Goal: Task Accomplishment & Management: Complete application form

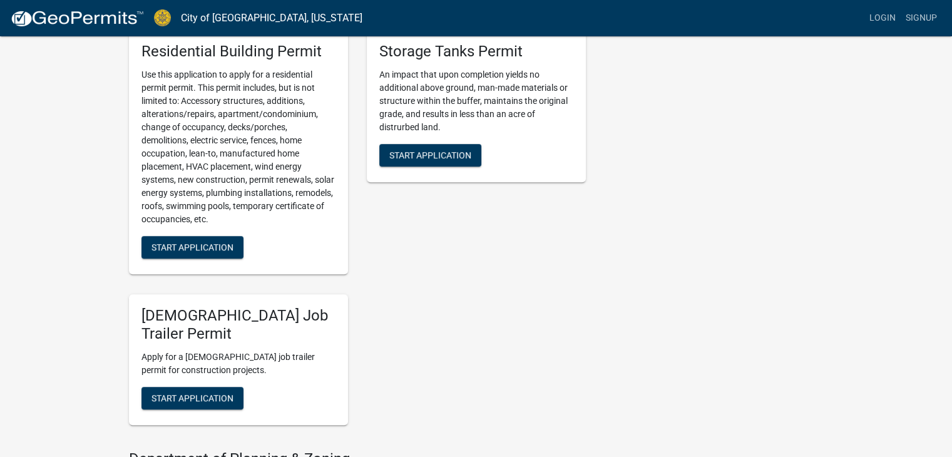
scroll to position [675, 0]
click at [178, 250] on span "Start Application" at bounding box center [192, 246] width 82 height 10
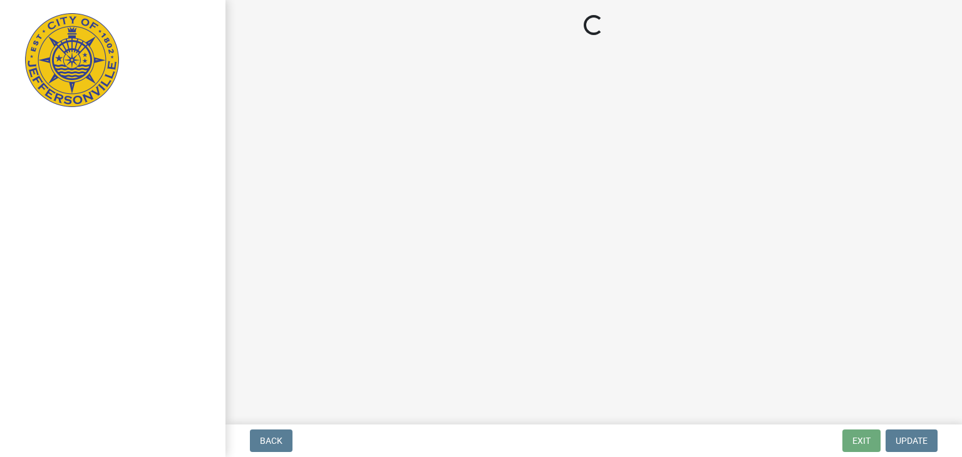
click at [428, 276] on main "Loading..." at bounding box center [593, 209] width 736 height 419
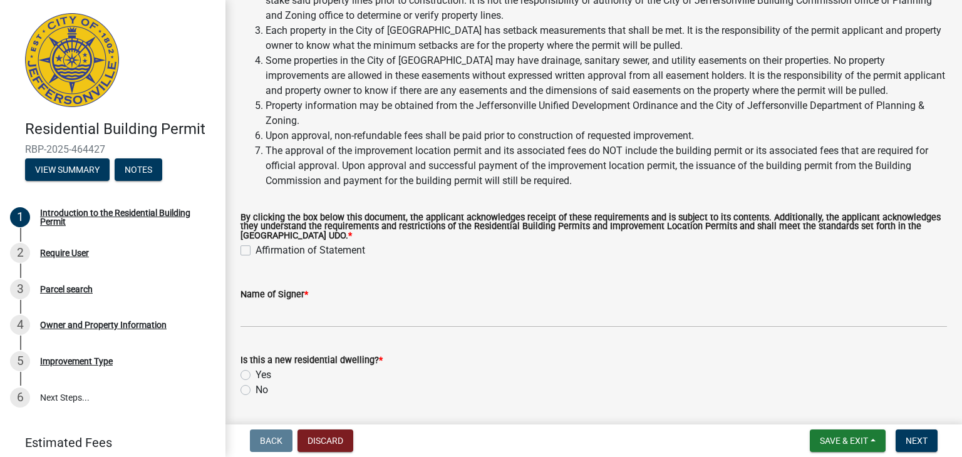
scroll to position [134, 0]
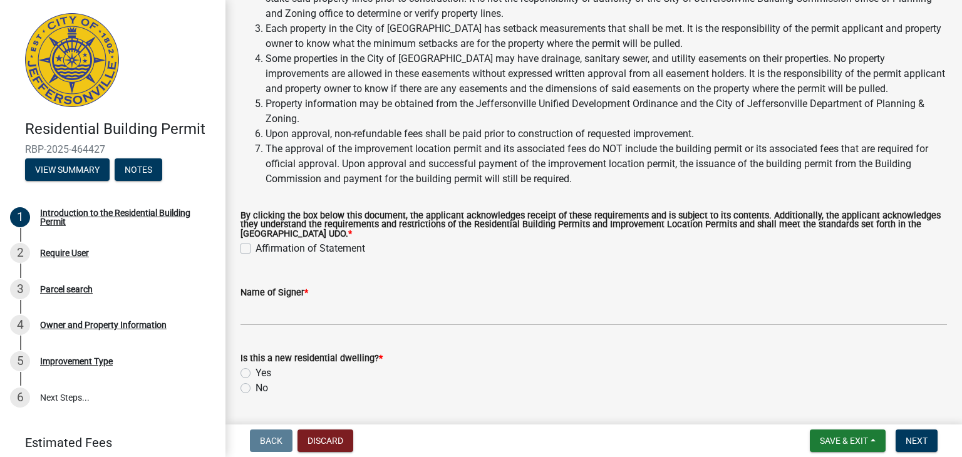
click at [254, 249] on div "Affirmation of Statement" at bounding box center [593, 248] width 706 height 15
click at [255, 249] on label "Affirmation of Statement" at bounding box center [310, 248] width 110 height 15
click at [255, 249] on input "Affirmation of Statement" at bounding box center [259, 245] width 8 height 8
checkbox input "true"
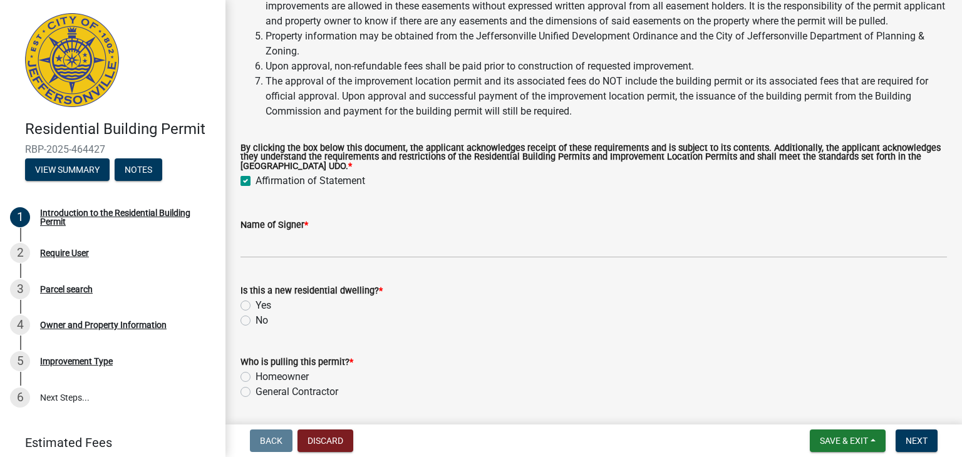
scroll to position [242, 0]
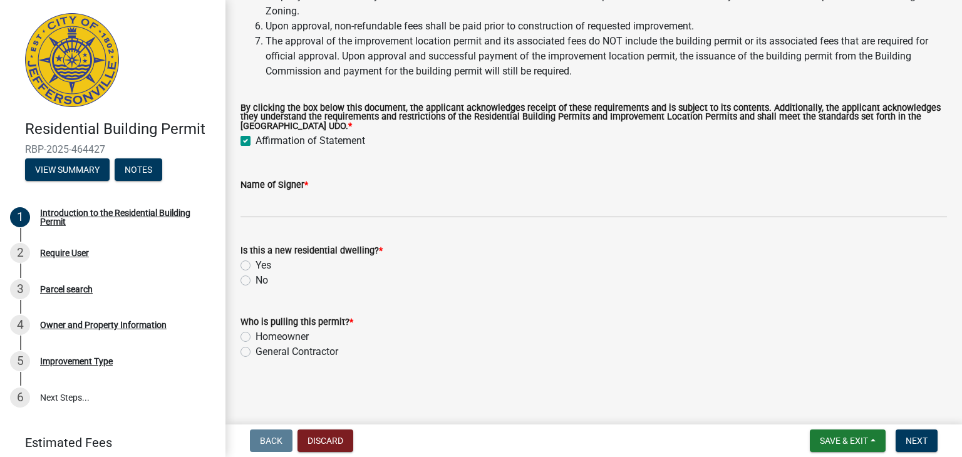
click at [255, 280] on label "No" at bounding box center [261, 280] width 13 height 15
click at [255, 280] on input "No" at bounding box center [259, 277] width 8 height 8
radio input "true"
click at [255, 336] on label "Homeowner" at bounding box center [281, 336] width 53 height 15
click at [255, 336] on input "Homeowner" at bounding box center [259, 333] width 8 height 8
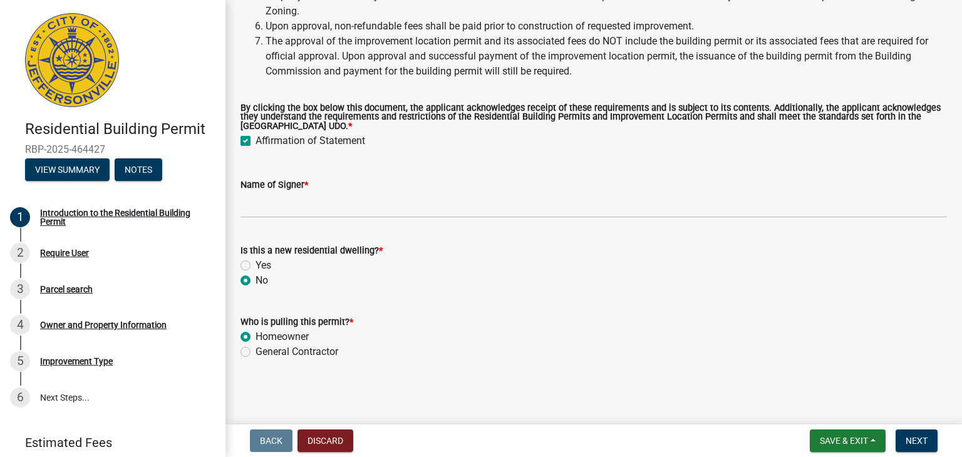
radio input "true"
click at [919, 441] on span "Next" at bounding box center [916, 441] width 22 height 10
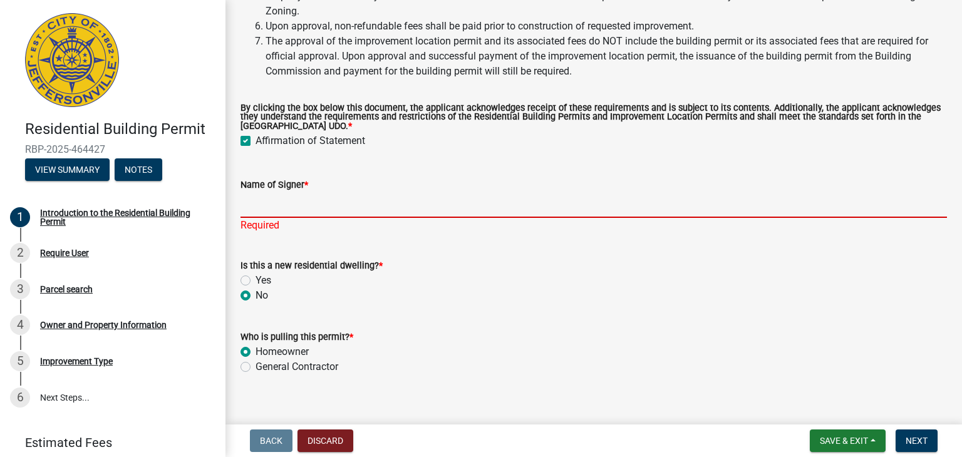
click at [276, 210] on input "Name of Signer *" at bounding box center [593, 205] width 706 height 26
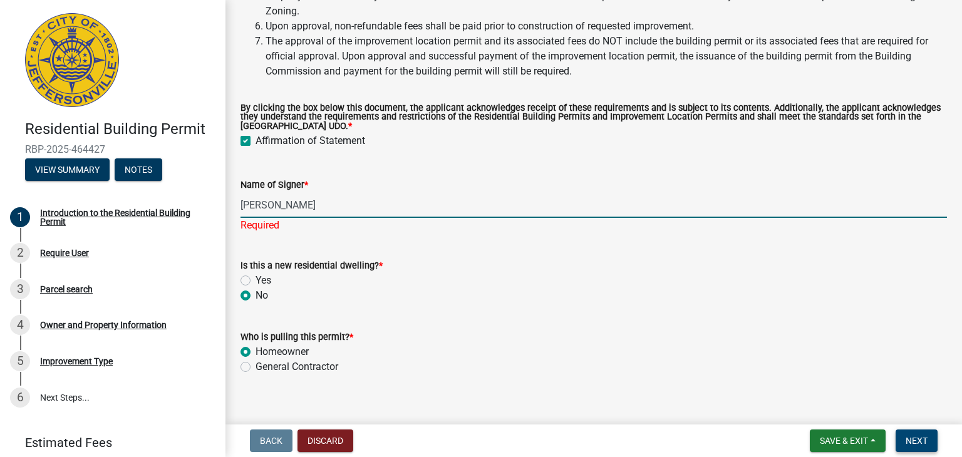
type input "[PERSON_NAME]"
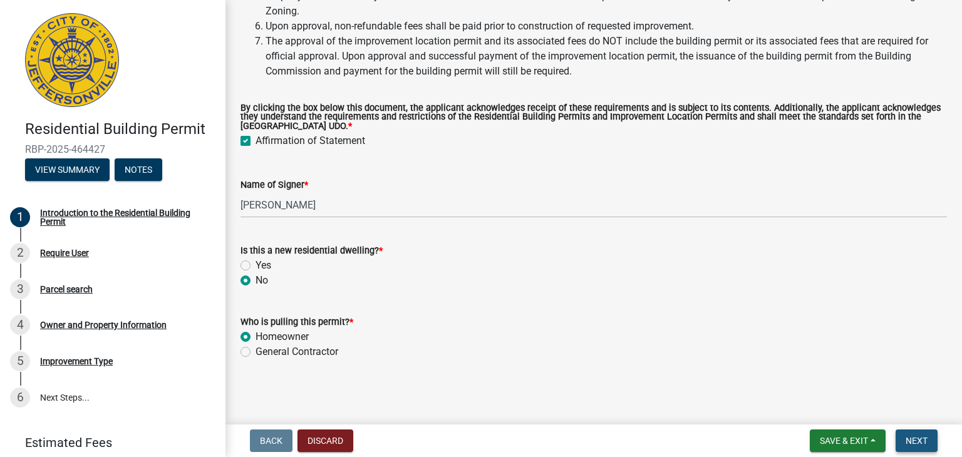
click at [896, 439] on button "Next" at bounding box center [916, 440] width 42 height 23
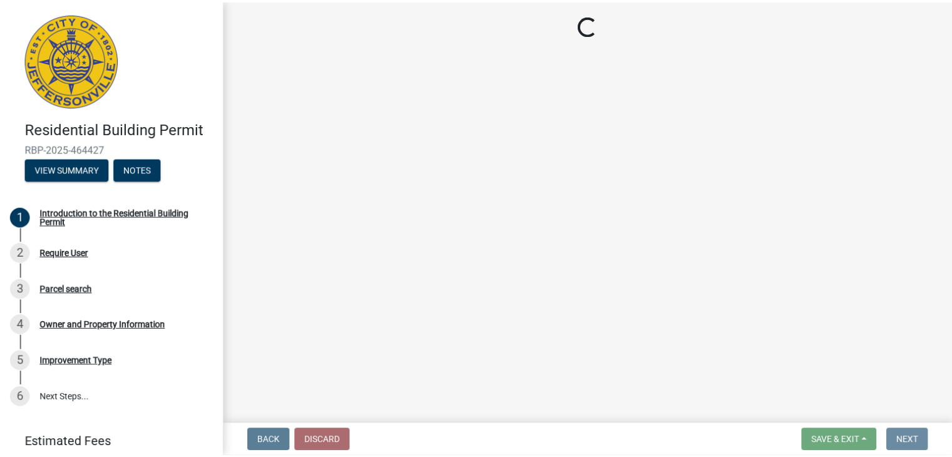
scroll to position [0, 0]
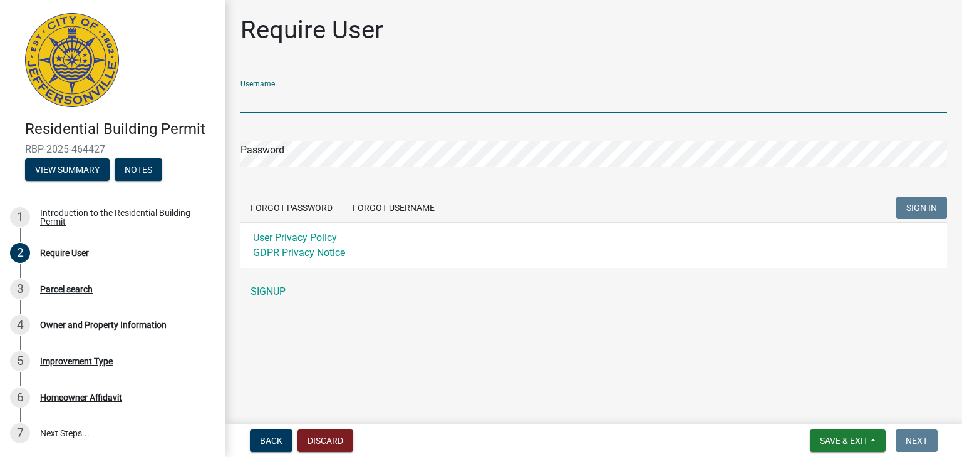
click at [323, 105] on input "Username" at bounding box center [593, 101] width 706 height 26
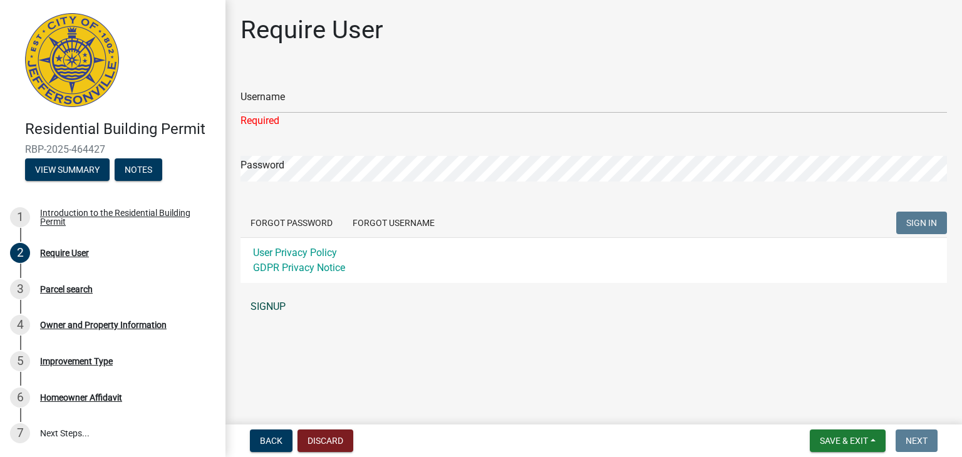
click at [254, 292] on div "Username Required Password Forgot Password Forgot Username SIGN IN User Privacy…" at bounding box center [593, 194] width 706 height 249
click at [270, 307] on link "SIGNUP" at bounding box center [593, 306] width 706 height 25
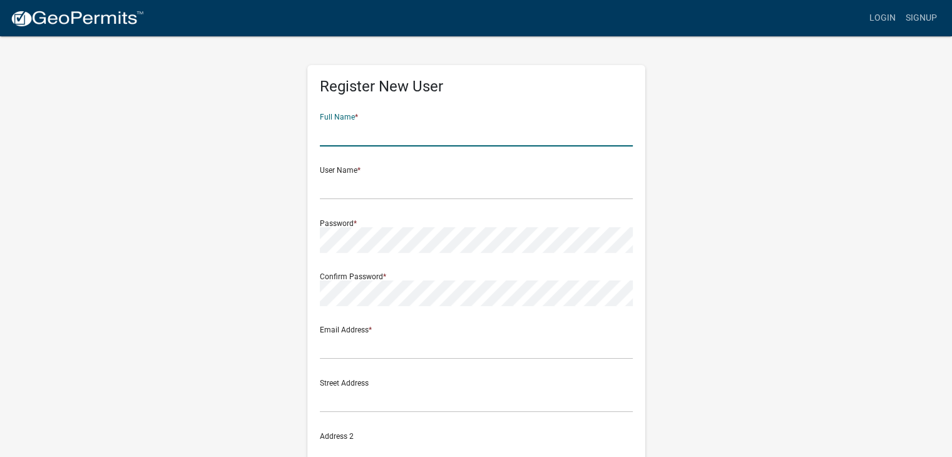
click at [398, 131] on input "text" at bounding box center [476, 134] width 313 height 26
type input "Zabdiel"
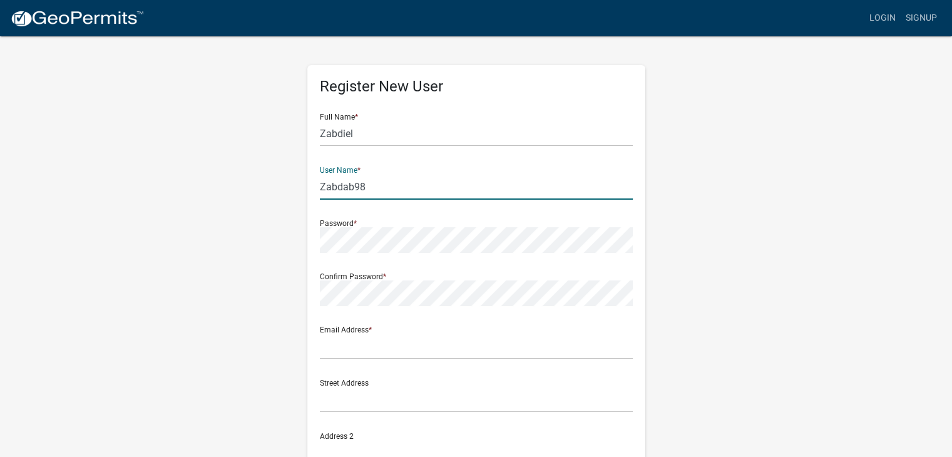
type input "Zabdab98"
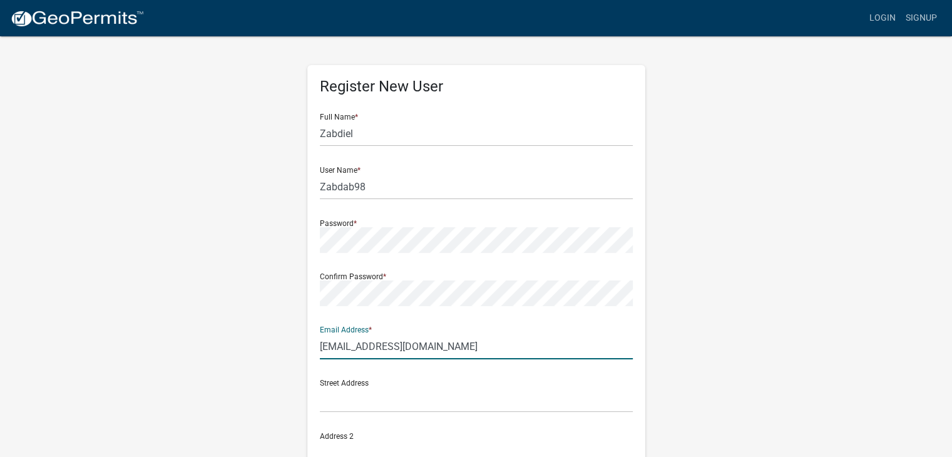
type input "[EMAIL_ADDRESS][DOMAIN_NAME]"
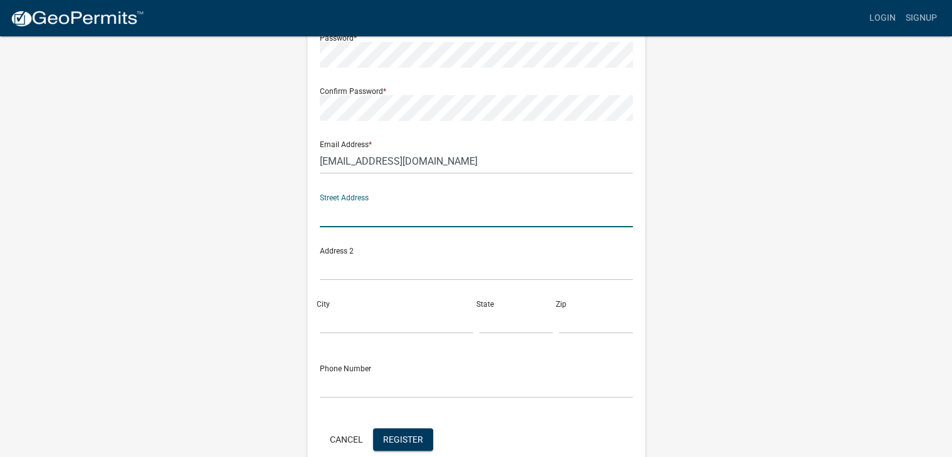
scroll to position [218, 0]
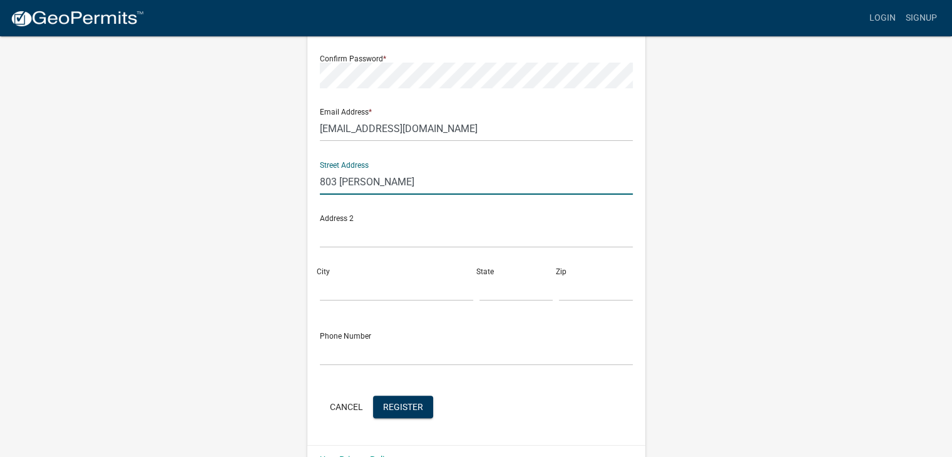
type input "803 [PERSON_NAME]"
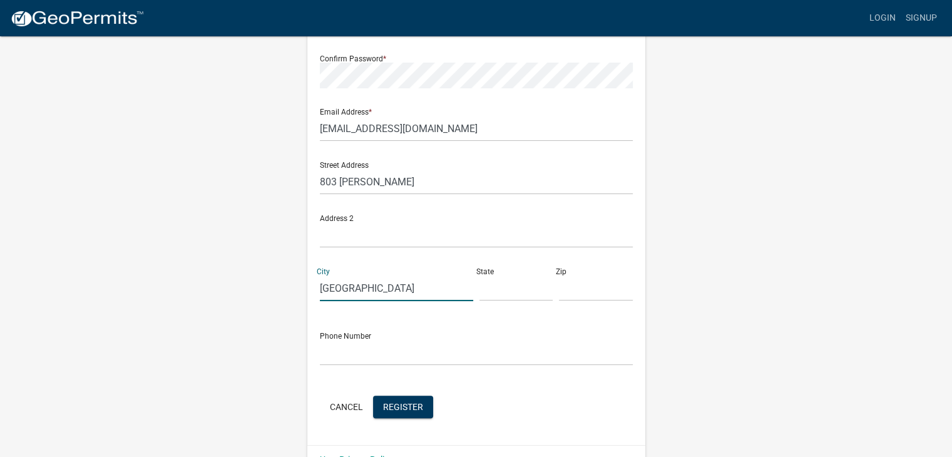
type input "Jeffersonville"
type input "IN"
type input "47130"
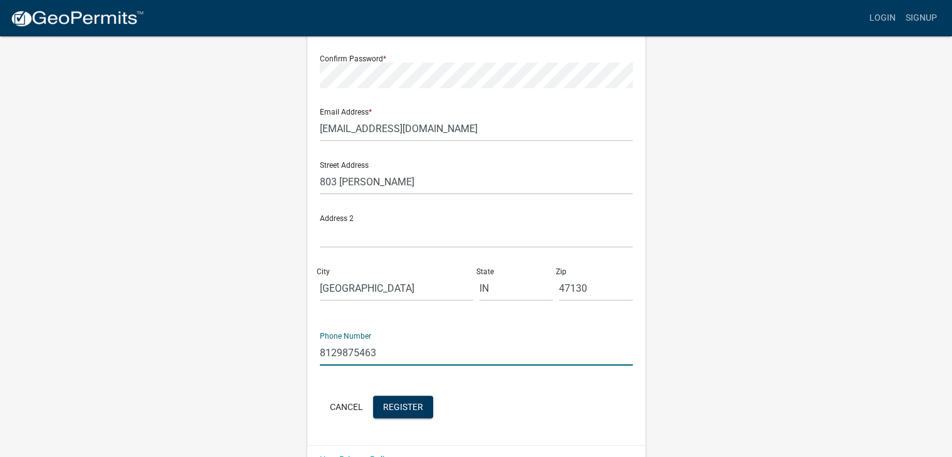
type input "8129875463"
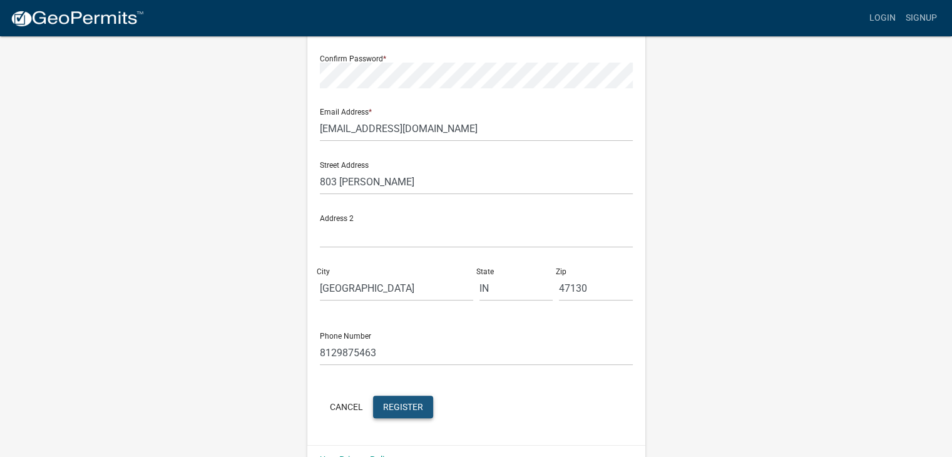
click at [405, 398] on button "Register" at bounding box center [403, 407] width 60 height 23
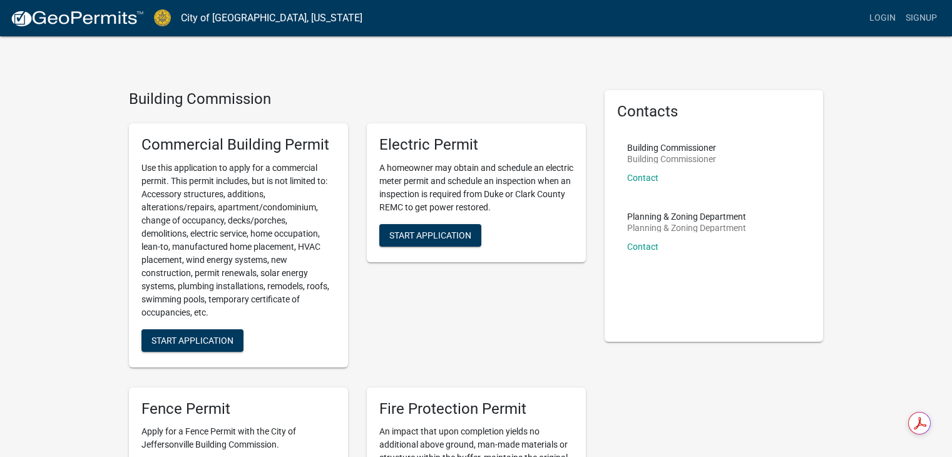
scroll to position [675, 0]
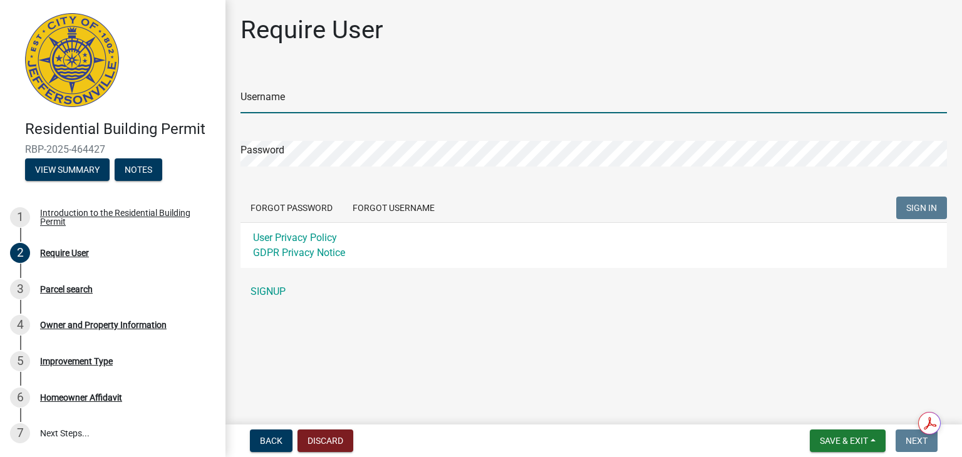
type input "Zabdab98"
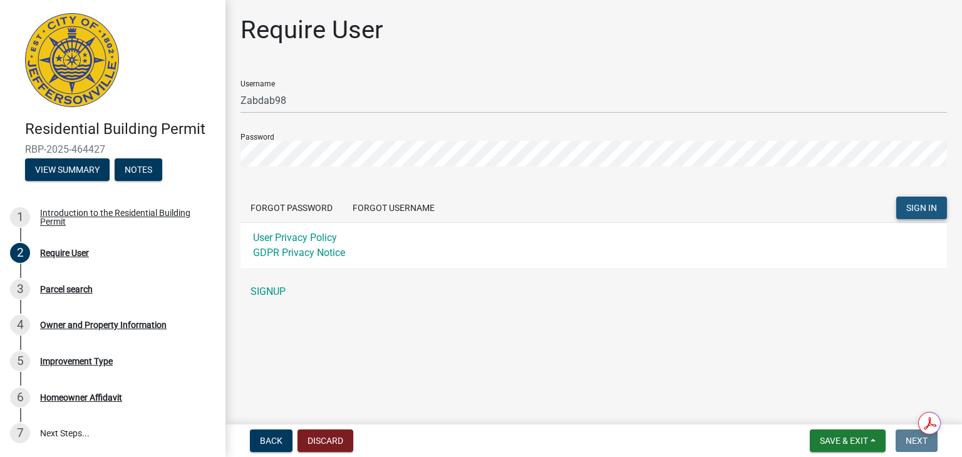
click at [927, 205] on span "SIGN IN" at bounding box center [921, 208] width 31 height 10
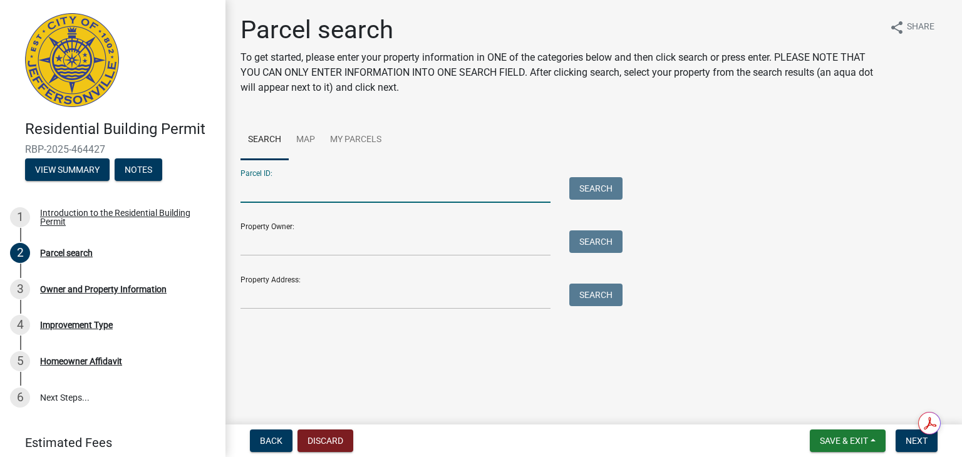
click at [349, 189] on input "Parcel ID:" at bounding box center [395, 190] width 310 height 26
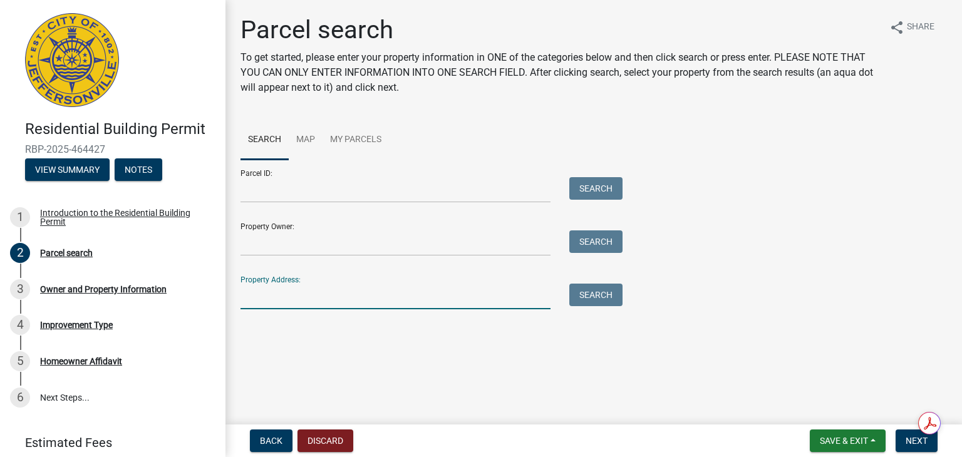
click at [349, 294] on input "Property Address:" at bounding box center [395, 297] width 310 height 26
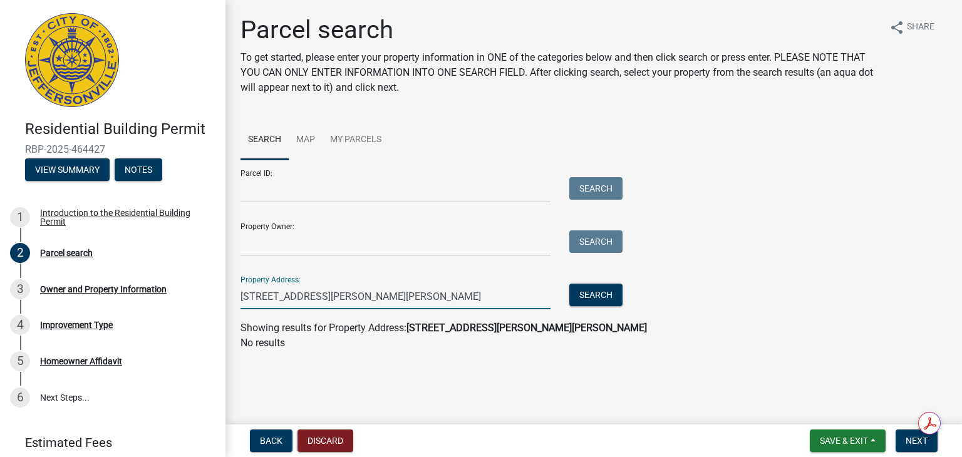
click at [429, 331] on strong "[STREET_ADDRESS][PERSON_NAME][PERSON_NAME]" at bounding box center [526, 328] width 240 height 12
click at [495, 296] on input "[STREET_ADDRESS][PERSON_NAME][PERSON_NAME]" at bounding box center [395, 297] width 310 height 26
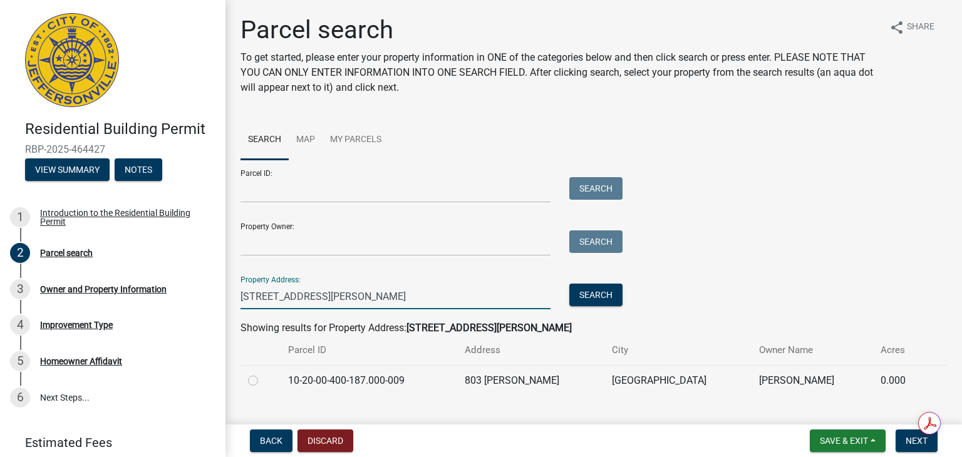
type input "[STREET_ADDRESS][PERSON_NAME]"
click at [525, 376] on td "803 [PERSON_NAME]" at bounding box center [530, 380] width 147 height 31
click at [258, 381] on div at bounding box center [260, 380] width 25 height 15
click at [263, 373] on label at bounding box center [263, 373] width 0 height 0
click at [263, 381] on input "radio" at bounding box center [267, 377] width 8 height 8
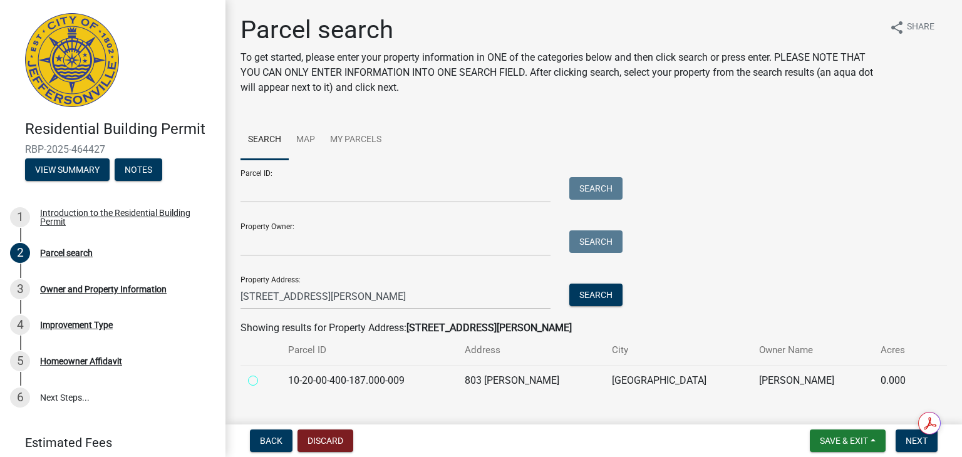
radio input "true"
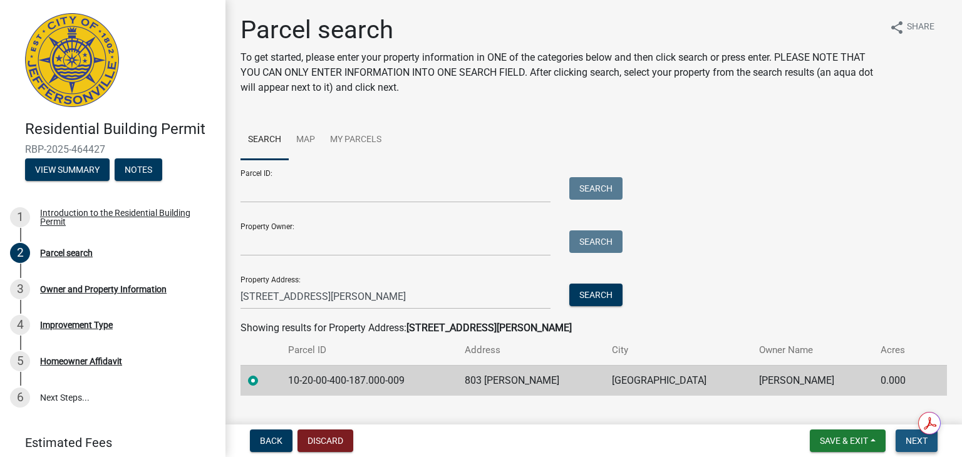
click at [913, 441] on span "Next" at bounding box center [916, 441] width 22 height 10
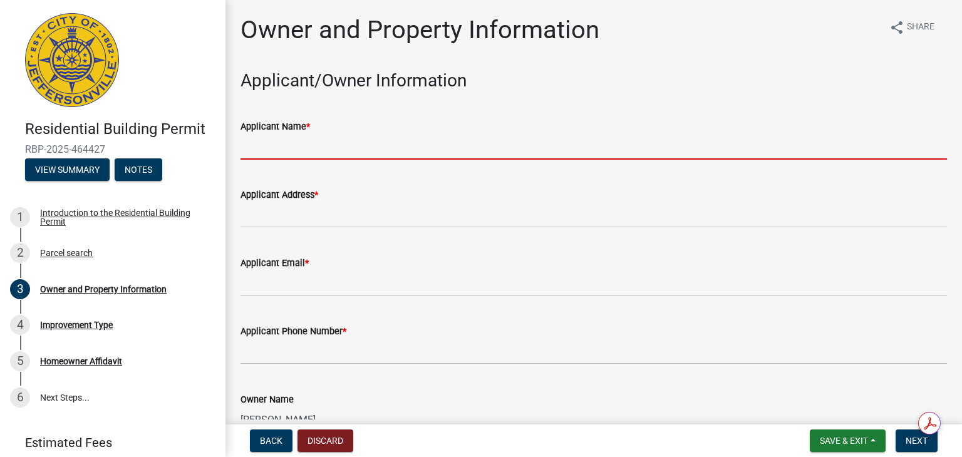
click at [316, 151] on input "Applicant Name *" at bounding box center [593, 147] width 706 height 26
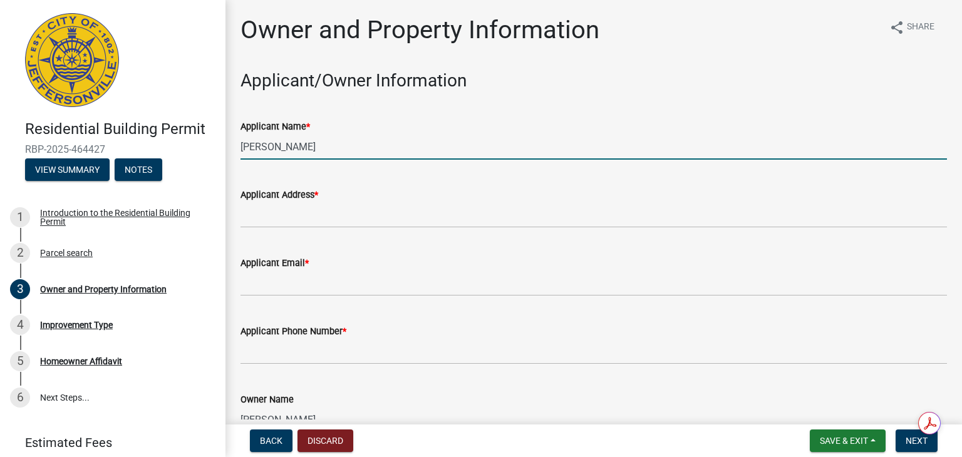
type input "[PERSON_NAME]"
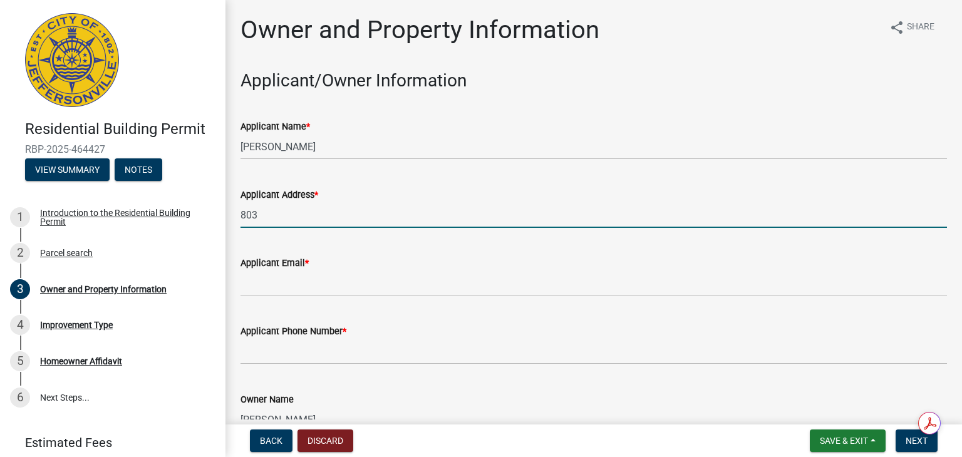
type input "803 [PERSON_NAME]"
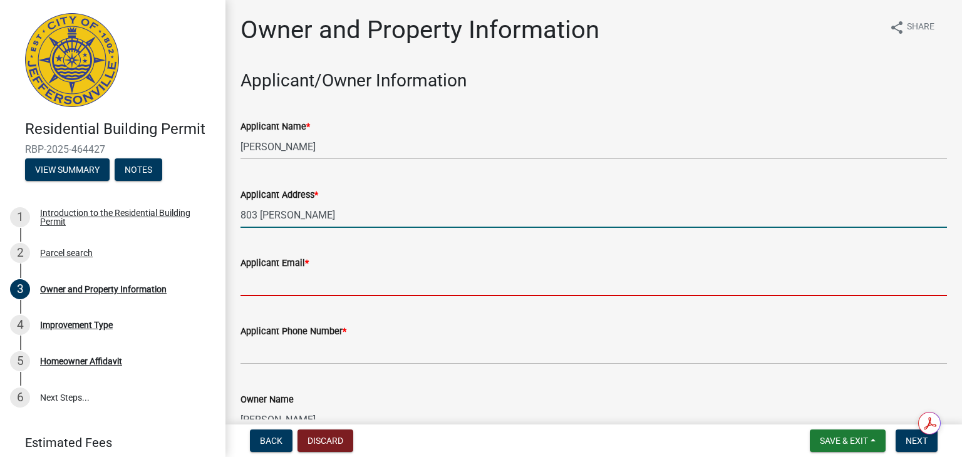
type input "[EMAIL_ADDRESS][DOMAIN_NAME]"
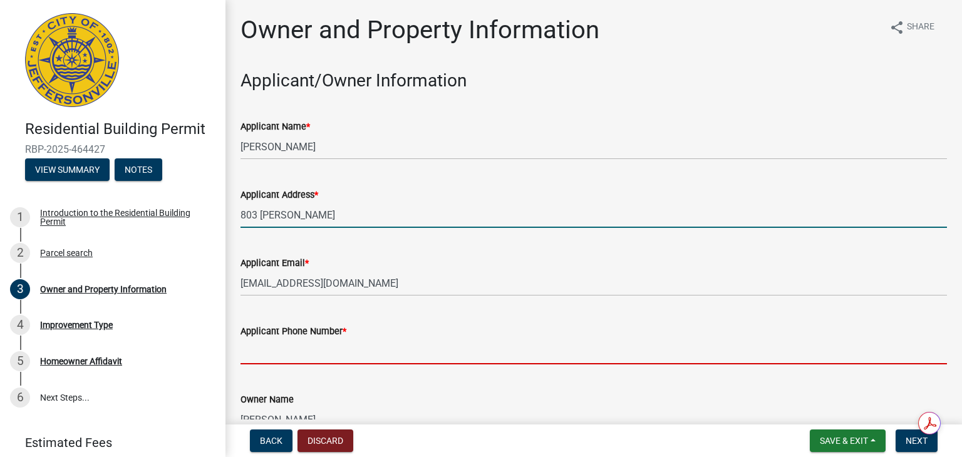
type input "8129875463"
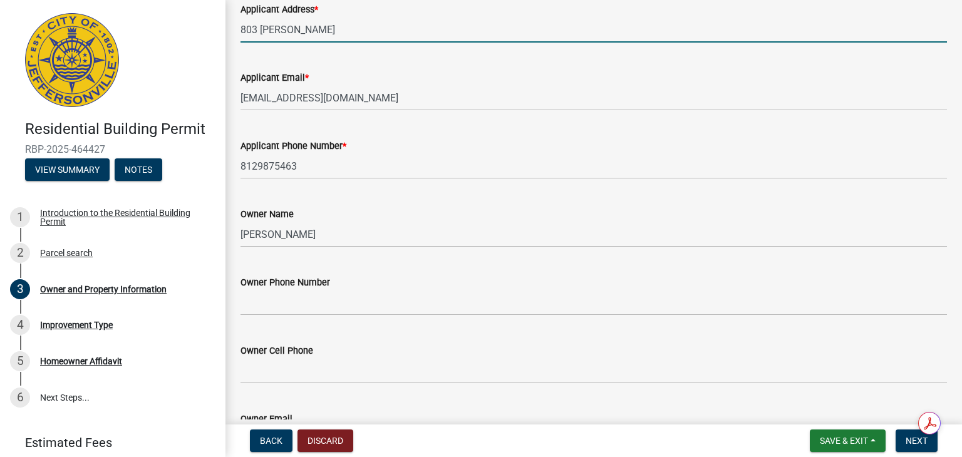
scroll to position [187, 0]
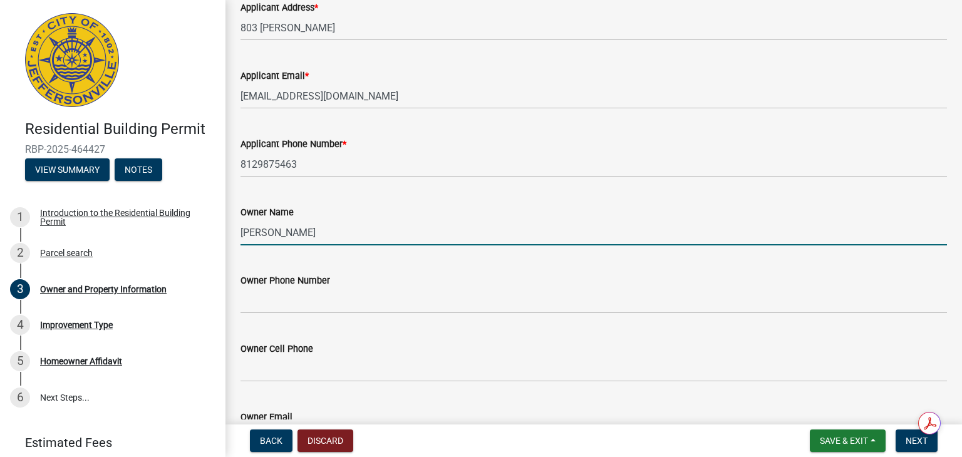
click at [301, 235] on input "[PERSON_NAME]" at bounding box center [593, 233] width 706 height 26
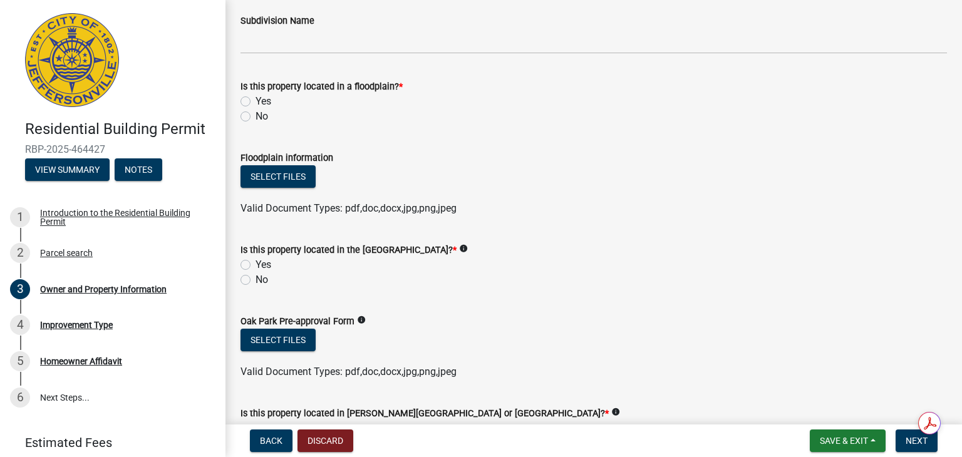
scroll to position [819, 0]
click at [255, 101] on label "Yes" at bounding box center [263, 101] width 16 height 15
click at [255, 101] on input "Yes" at bounding box center [259, 98] width 8 height 8
radio input "true"
click at [287, 232] on form "Is this property located in the [GEOGRAPHIC_DATA]? * info Yes No" at bounding box center [593, 257] width 706 height 60
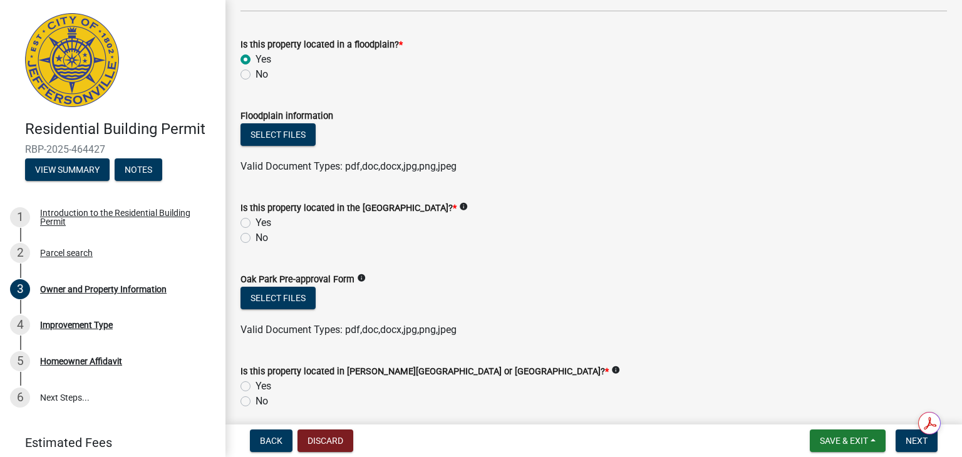
scroll to position [869, 0]
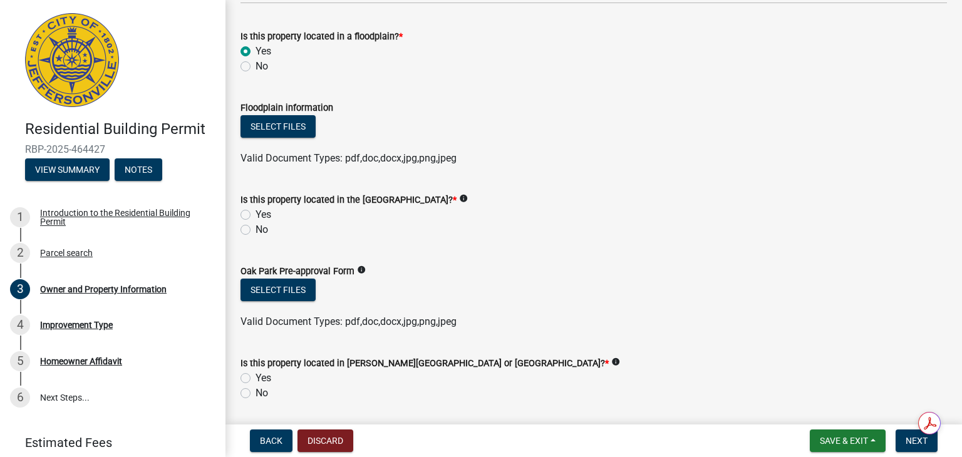
click at [255, 216] on label "Yes" at bounding box center [263, 214] width 16 height 15
click at [255, 215] on input "Yes" at bounding box center [259, 211] width 8 height 8
radio input "true"
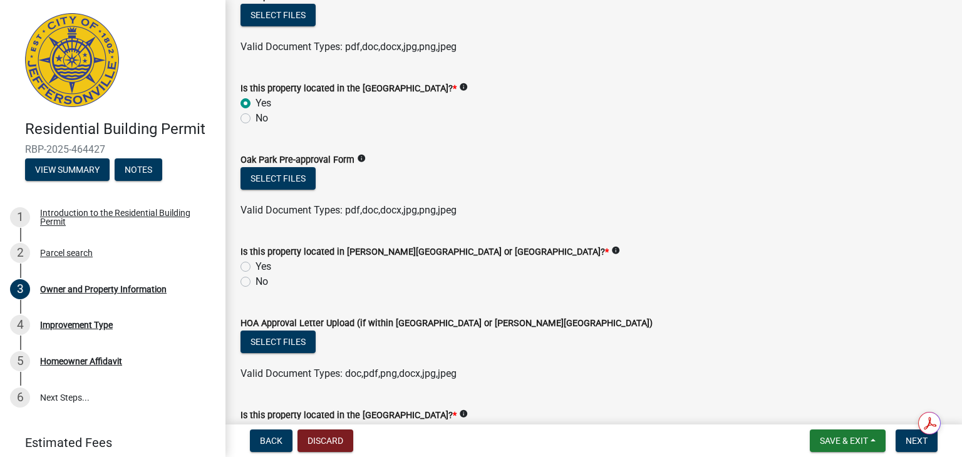
scroll to position [1018, 0]
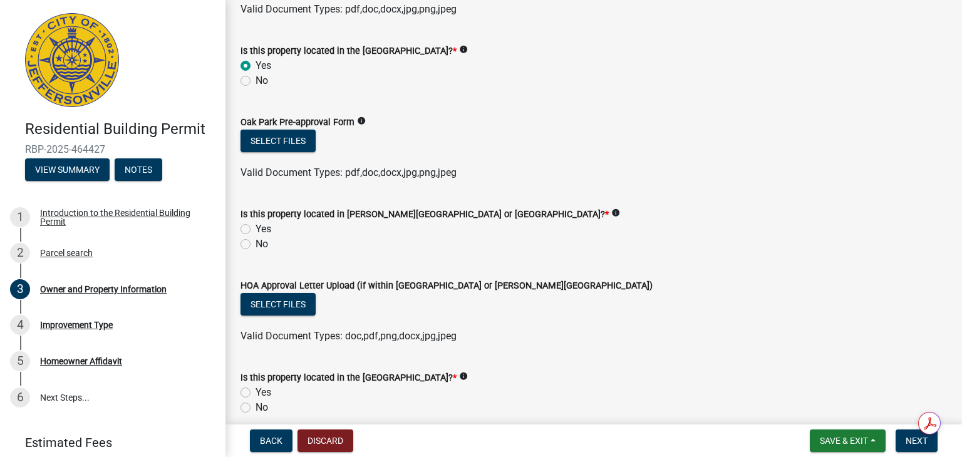
click at [248, 249] on div "No" at bounding box center [593, 244] width 706 height 15
click at [255, 243] on label "No" at bounding box center [261, 244] width 13 height 15
click at [255, 243] on input "No" at bounding box center [259, 241] width 8 height 8
radio input "true"
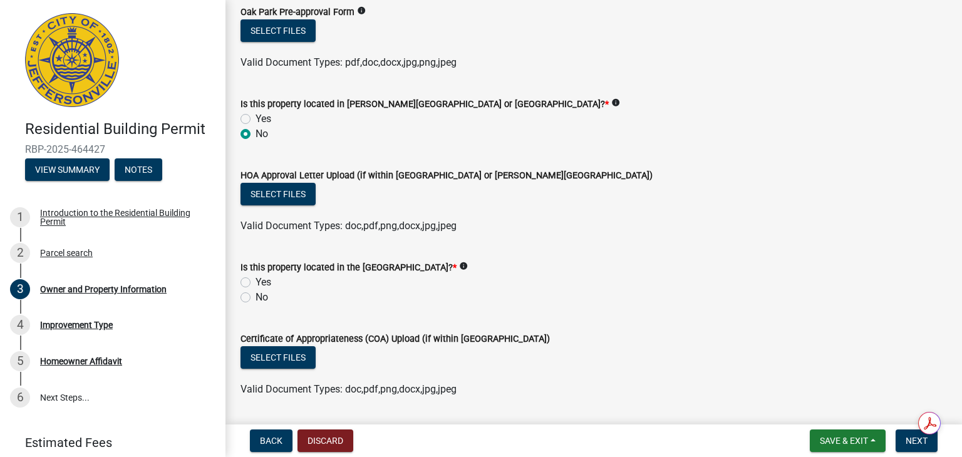
scroll to position [1141, 0]
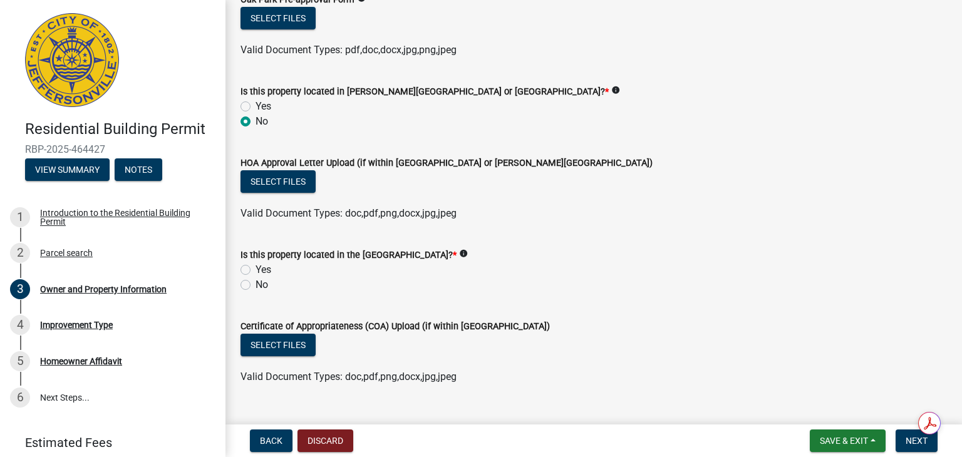
click at [255, 286] on label "No" at bounding box center [261, 284] width 13 height 15
click at [255, 285] on input "No" at bounding box center [259, 281] width 8 height 8
radio input "true"
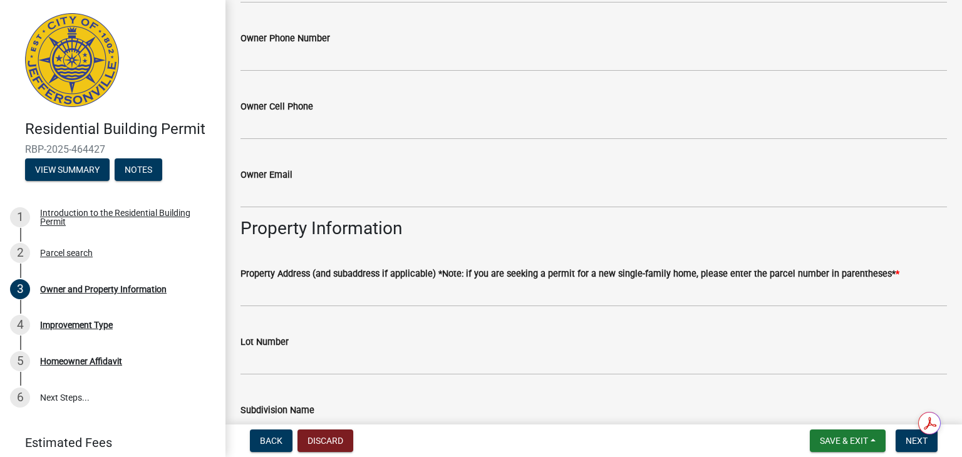
scroll to position [428, 0]
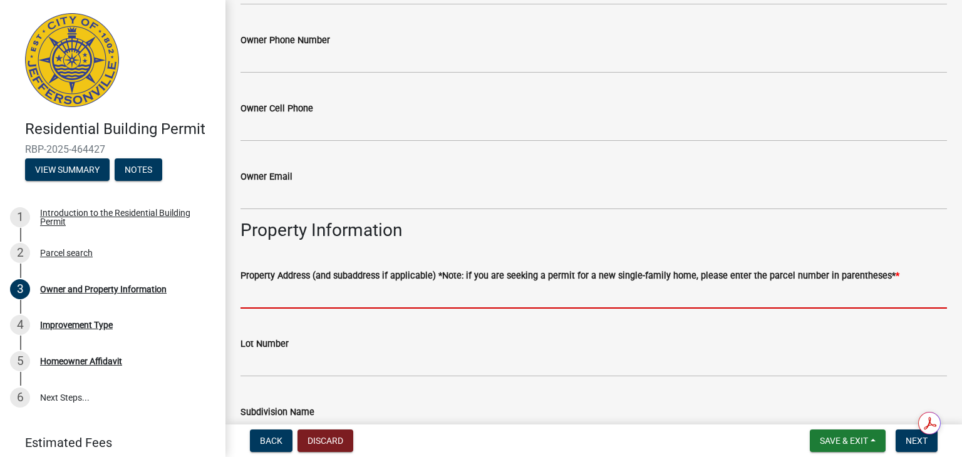
click at [384, 293] on input "Property Address (and subaddress if applicable) *Note: if you are seeking a per…" at bounding box center [593, 296] width 706 height 26
drag, startPoint x: 384, startPoint y: 293, endPoint x: 408, endPoint y: 239, distance: 59.4
click at [408, 239] on wm-data-entity-input-list "Applicant/Owner Information Applicant Name * [PERSON_NAME] Spezzia Applicant Ad…" at bounding box center [593, 376] width 706 height 1466
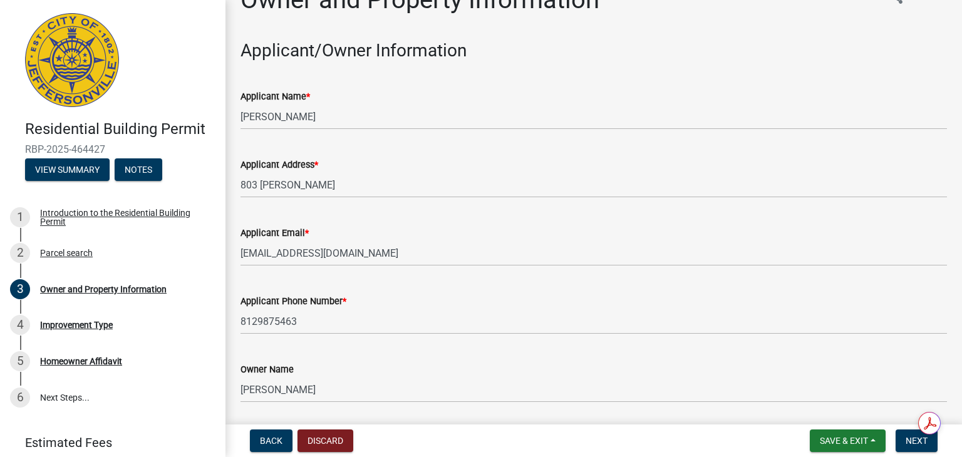
scroll to position [0, 0]
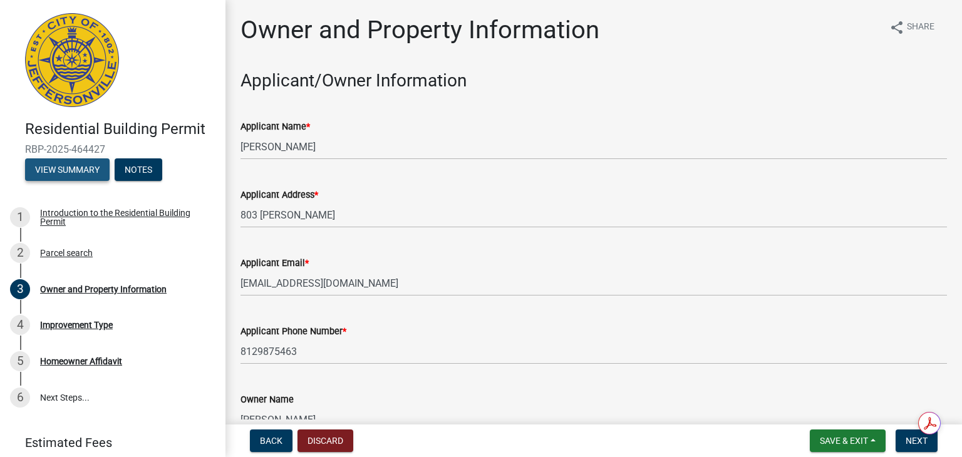
click at [60, 167] on button "View Summary" at bounding box center [67, 169] width 85 height 23
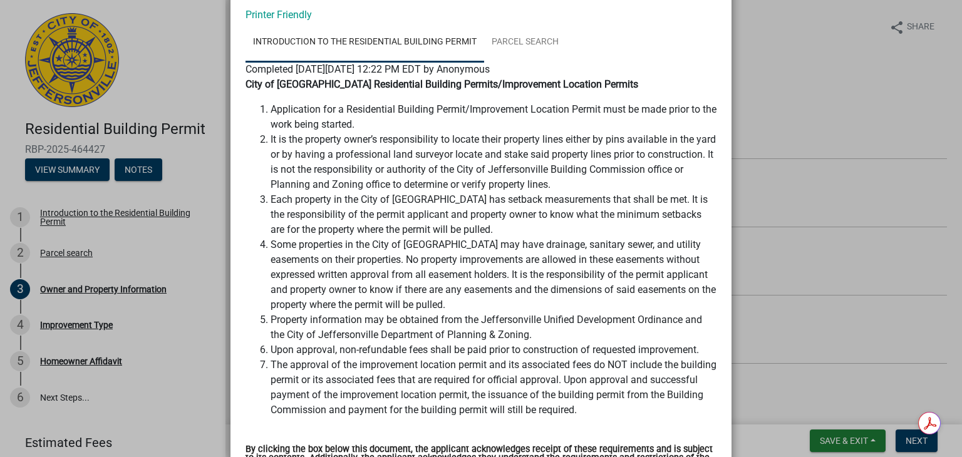
scroll to position [33, 0]
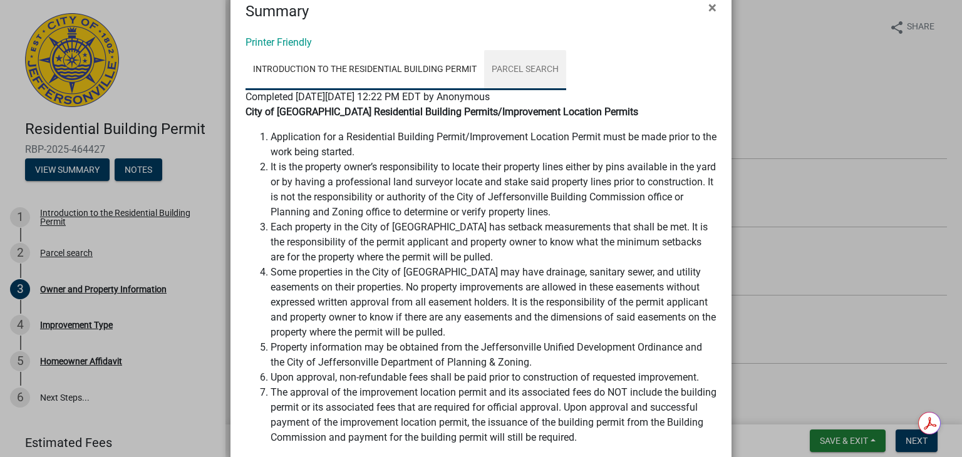
click at [515, 66] on link "Parcel search" at bounding box center [525, 70] width 82 height 40
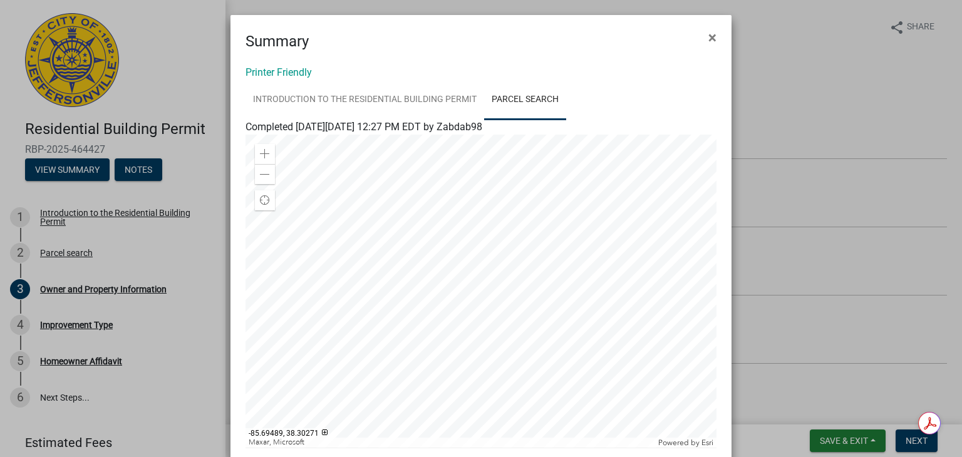
scroll to position [4, 0]
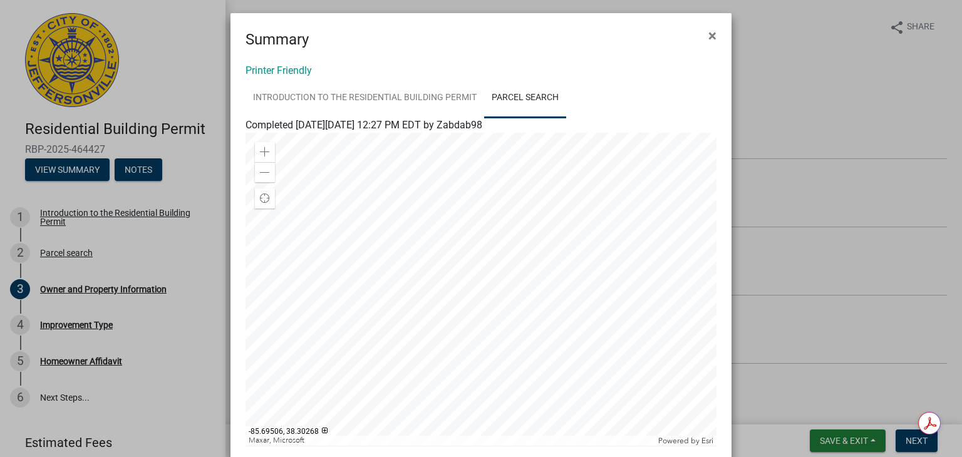
click at [466, 250] on div at bounding box center [480, 289] width 471 height 313
click at [554, 218] on div at bounding box center [480, 289] width 471 height 313
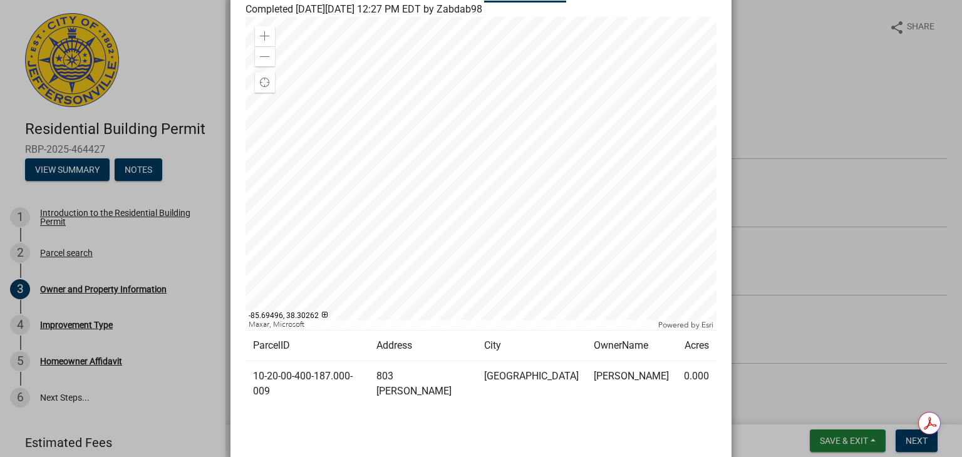
scroll to position [121, 0]
click at [406, 379] on td "803 [PERSON_NAME]" at bounding box center [423, 383] width 108 height 46
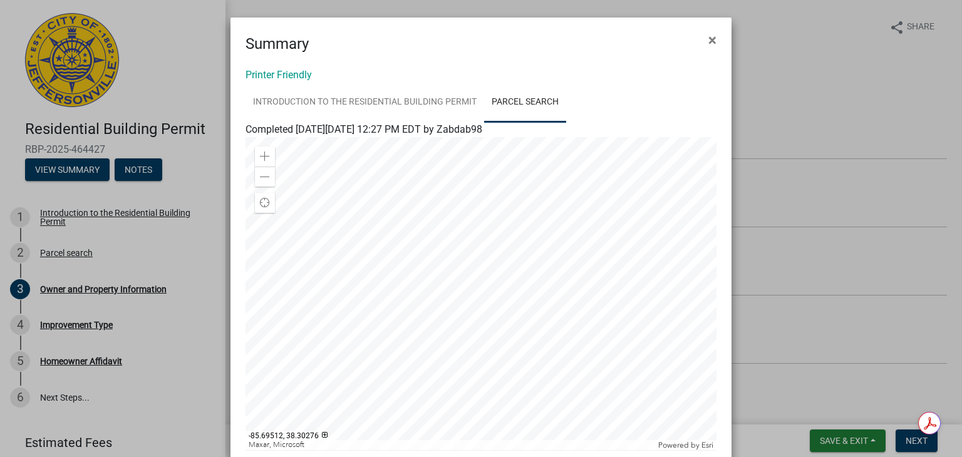
scroll to position [158, 0]
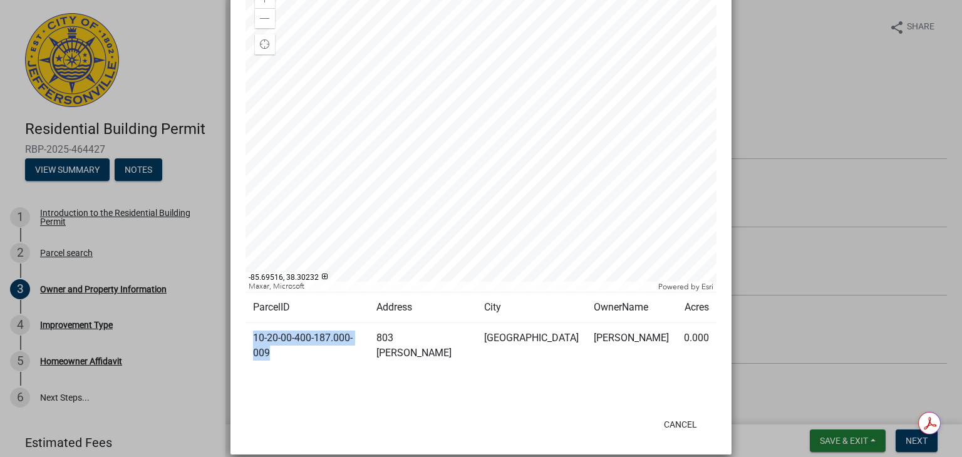
drag, startPoint x: 366, startPoint y: 339, endPoint x: 250, endPoint y: 349, distance: 116.2
click at [250, 349] on td "10-20-00-400-187.000-009" at bounding box center [306, 346] width 123 height 46
copy td "10-20-00-400-187.000-009"
click at [587, 90] on div at bounding box center [480, 135] width 471 height 313
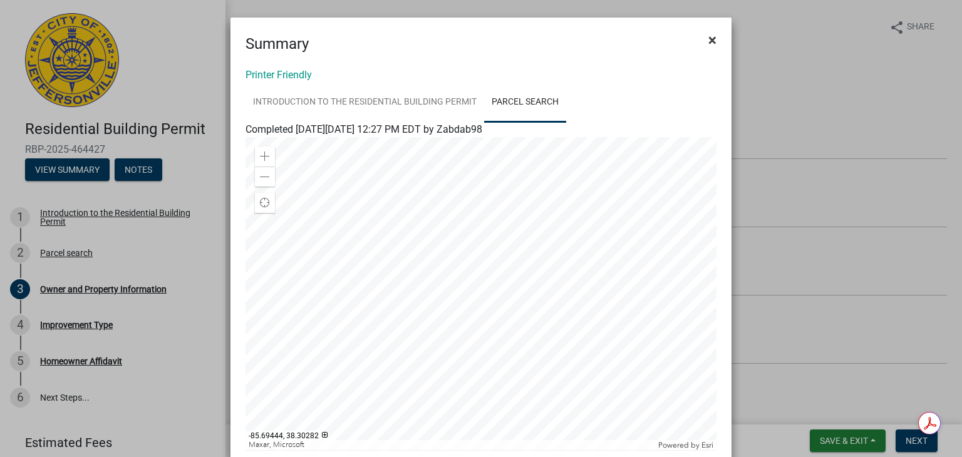
click at [708, 42] on span "×" at bounding box center [712, 40] width 8 height 18
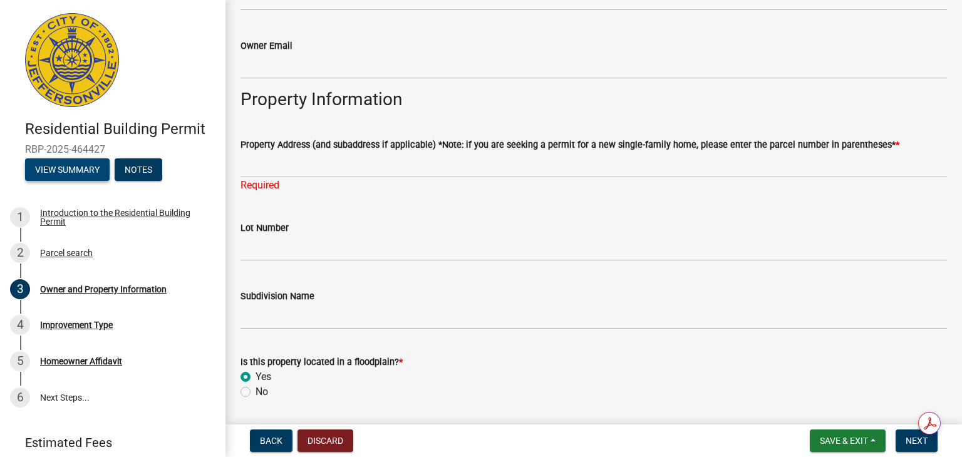
scroll to position [550, 0]
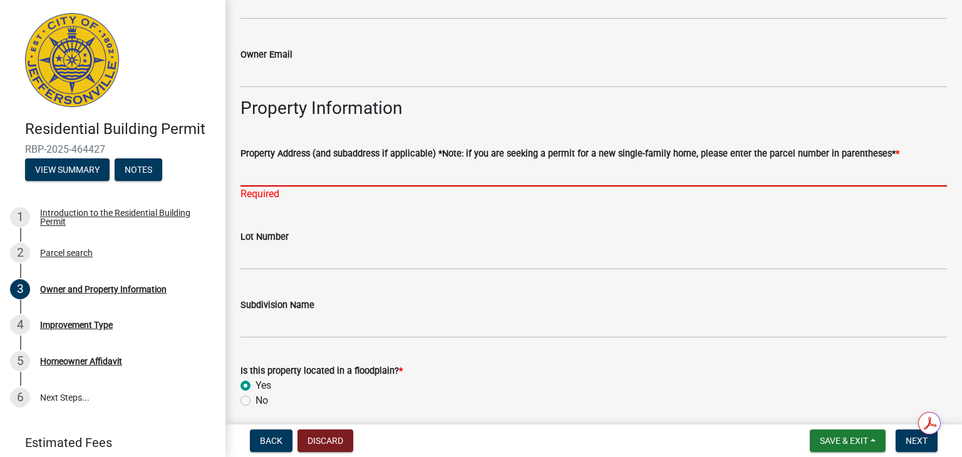
click at [305, 176] on input "Property Address (and subaddress if applicable) *Note: if you are seeking a per…" at bounding box center [593, 174] width 706 height 26
paste input "10-20-00-400-187.000-009"
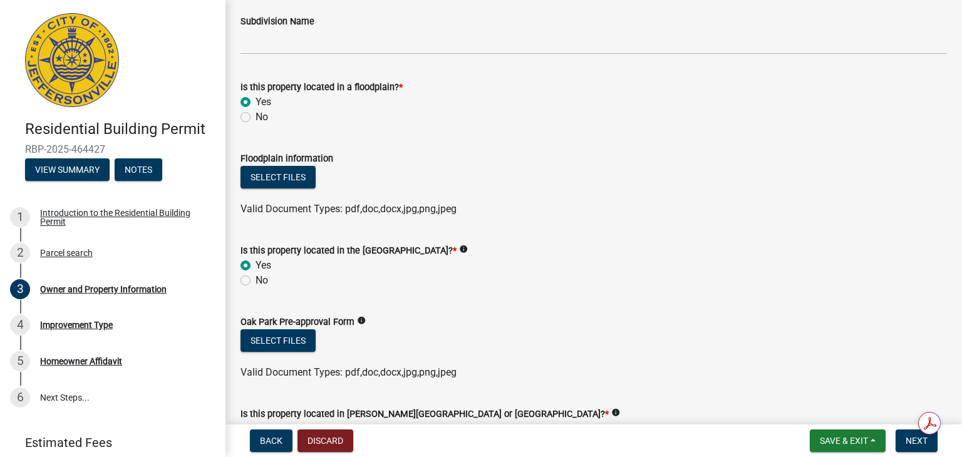
scroll to position [1181, 0]
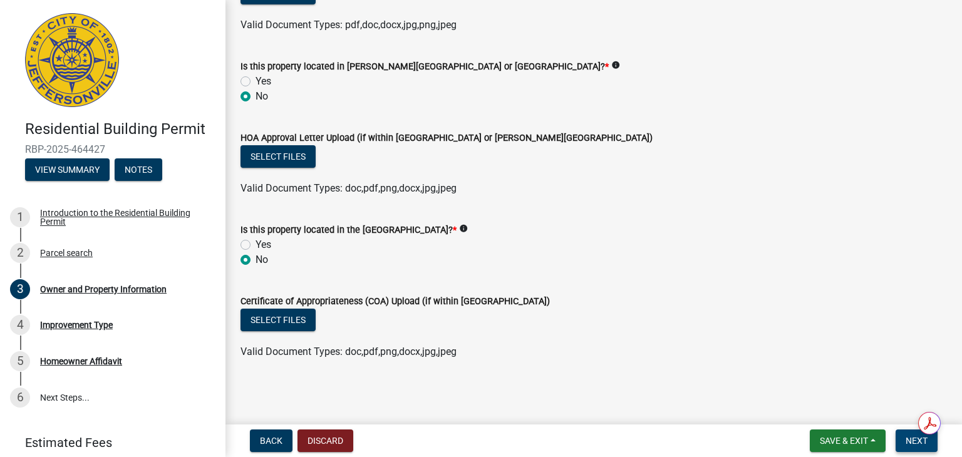
type input "10-20-00-400-187.000-009"
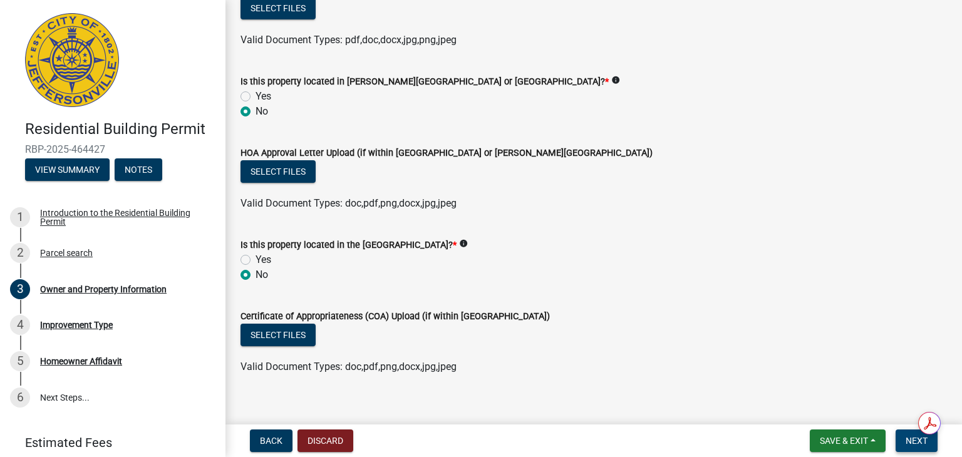
click at [920, 442] on span "Next" at bounding box center [916, 441] width 22 height 10
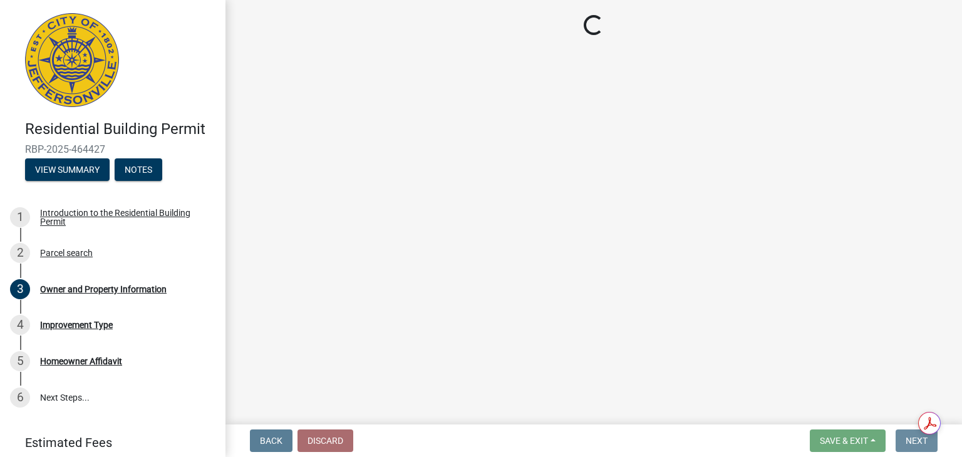
scroll to position [0, 0]
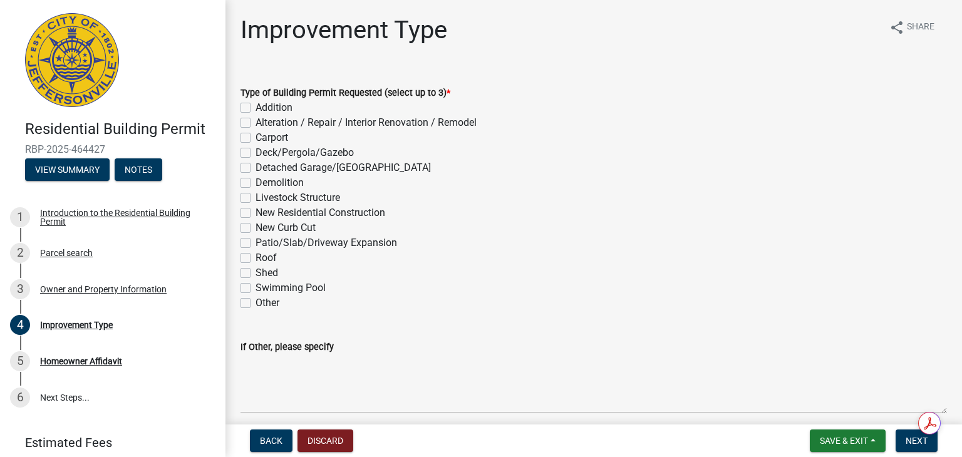
click at [255, 103] on label "Addition" at bounding box center [273, 107] width 37 height 15
click at [255, 103] on input "Addition" at bounding box center [259, 104] width 8 height 8
checkbox input "true"
checkbox input "false"
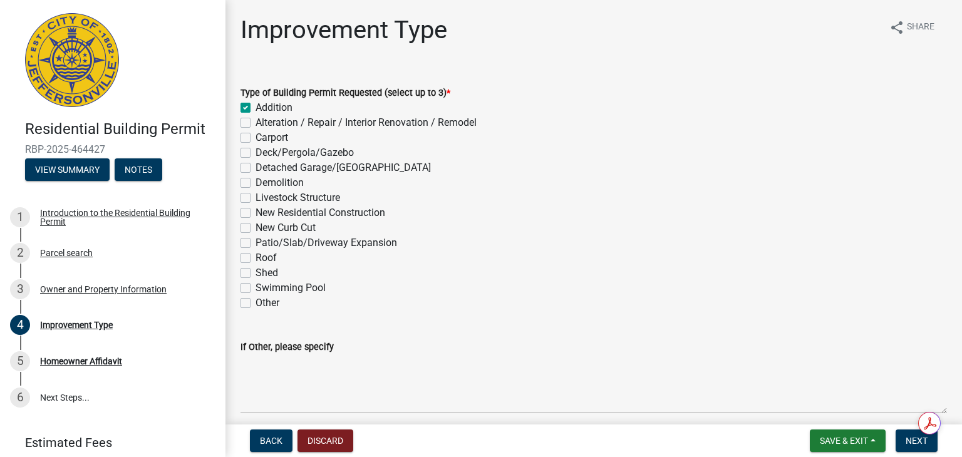
checkbox input "false"
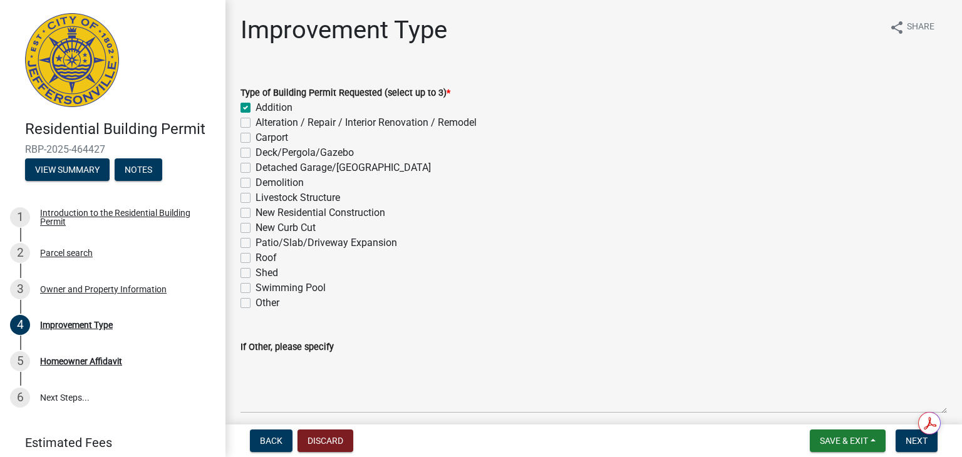
checkbox input "false"
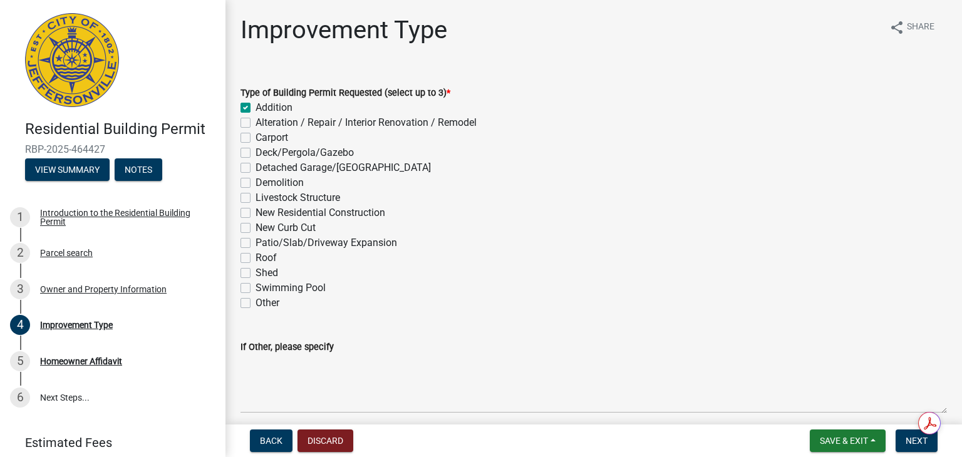
checkbox input "false"
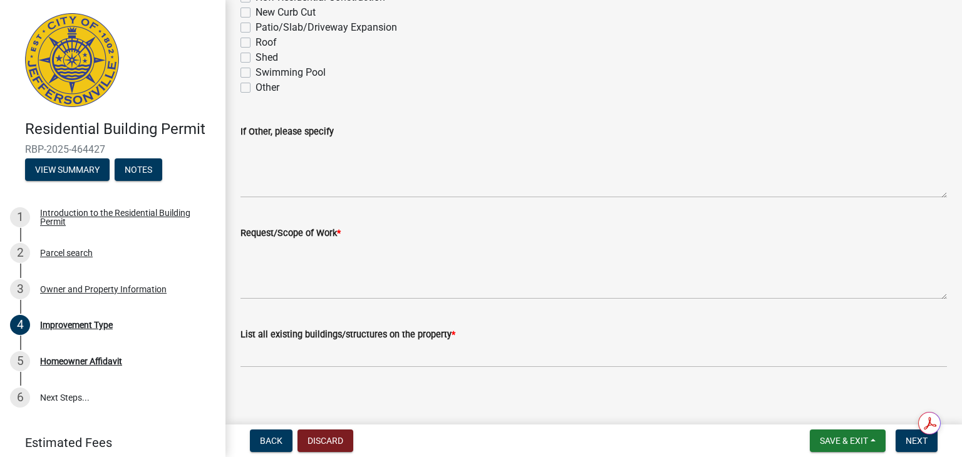
scroll to position [222, 0]
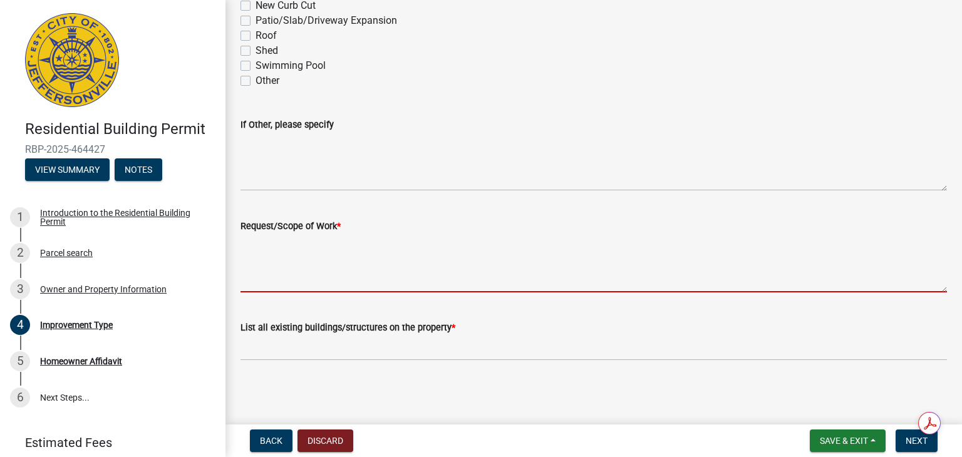
click at [275, 281] on textarea "Request/Scope of Work *" at bounding box center [593, 263] width 706 height 59
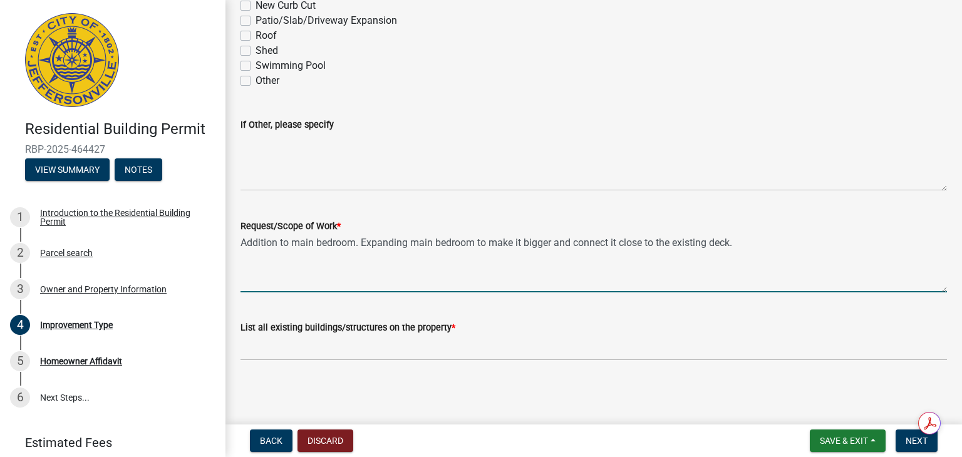
type textarea "Addition to main bedroom. Expanding main bedroom to make it bigger and connect …"
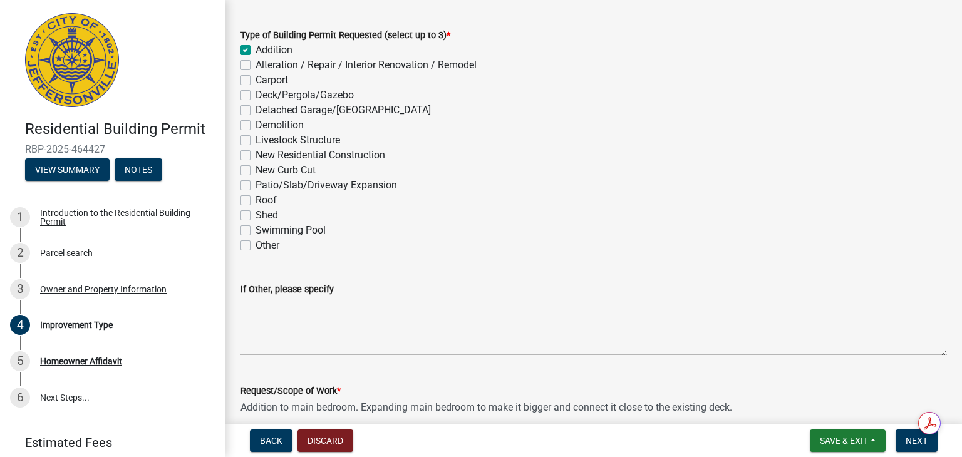
scroll to position [237, 0]
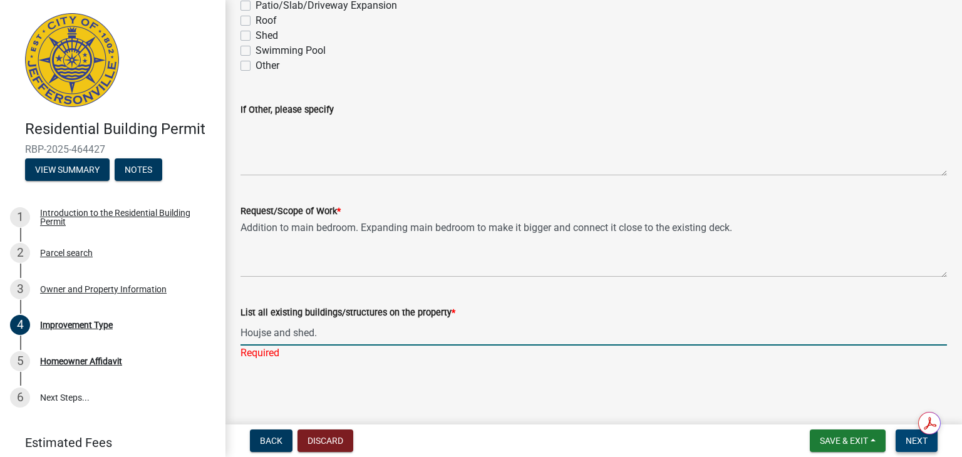
type input "Houjse and shed."
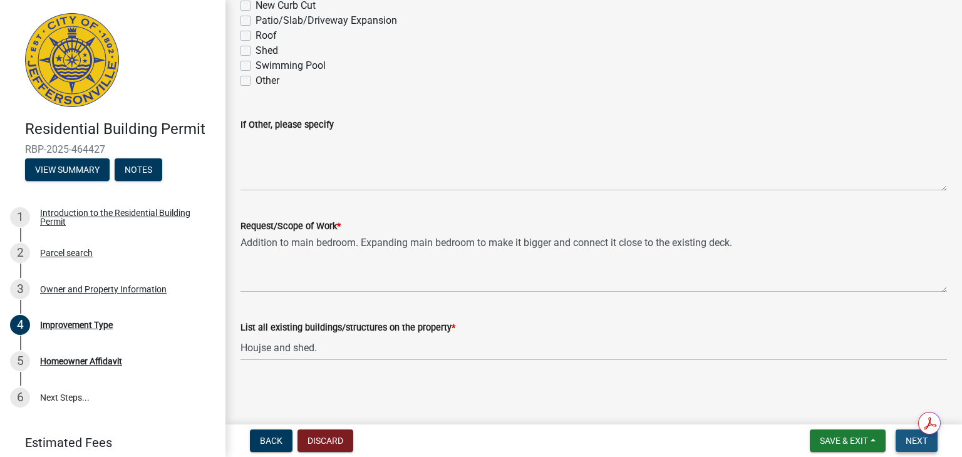
click at [909, 437] on span "Next" at bounding box center [916, 441] width 22 height 10
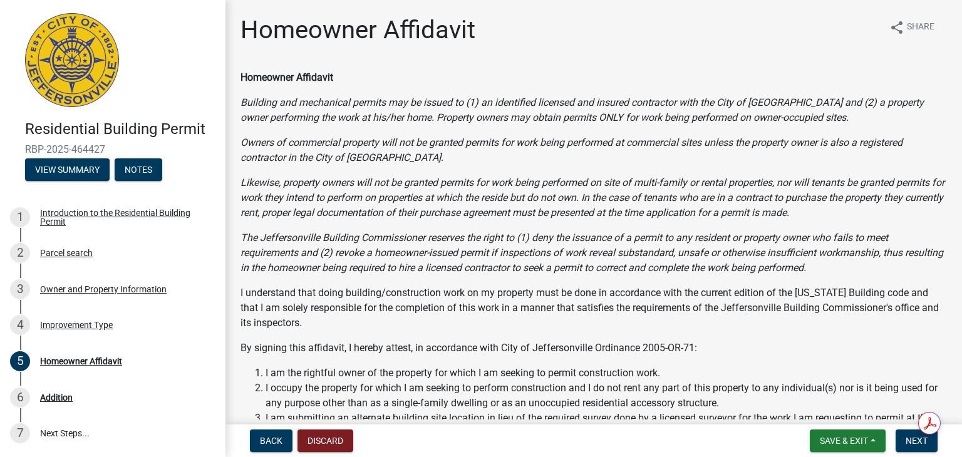
scroll to position [347, 0]
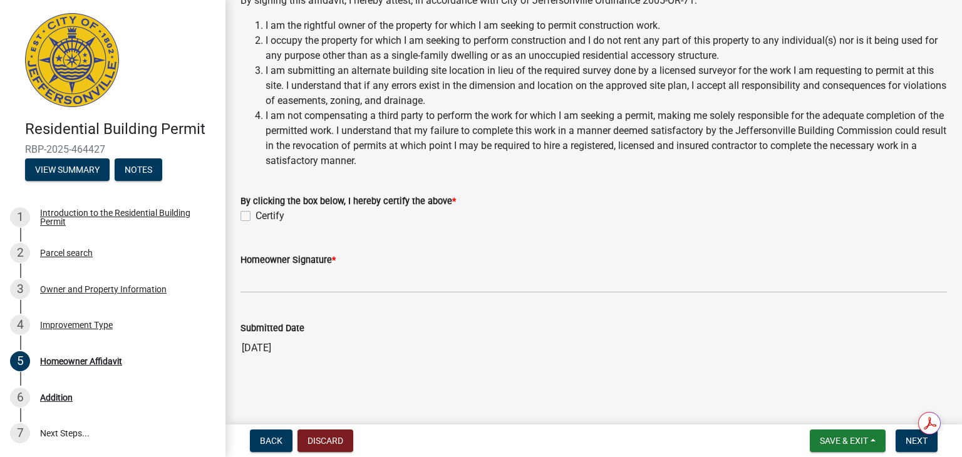
click at [255, 213] on label "Certify" at bounding box center [269, 215] width 29 height 15
click at [255, 213] on input "Certify" at bounding box center [259, 212] width 8 height 8
checkbox input "true"
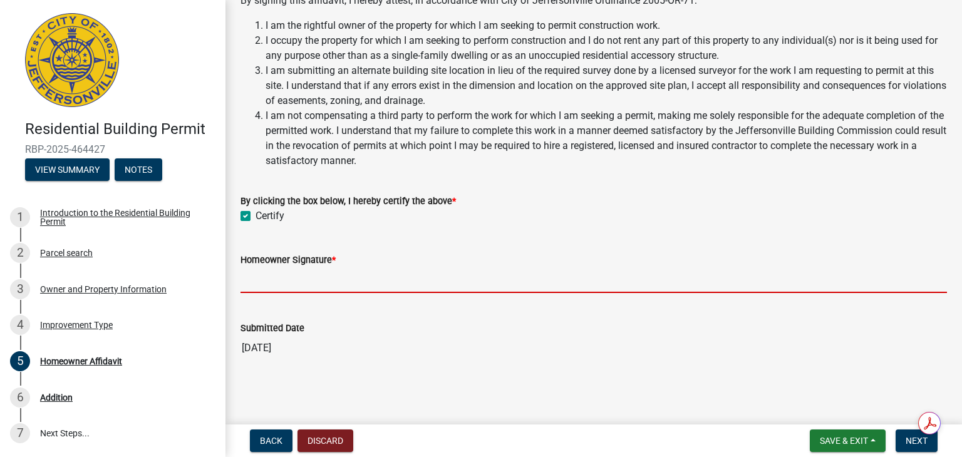
click at [275, 284] on input "Homeowner Signature *" at bounding box center [593, 280] width 706 height 26
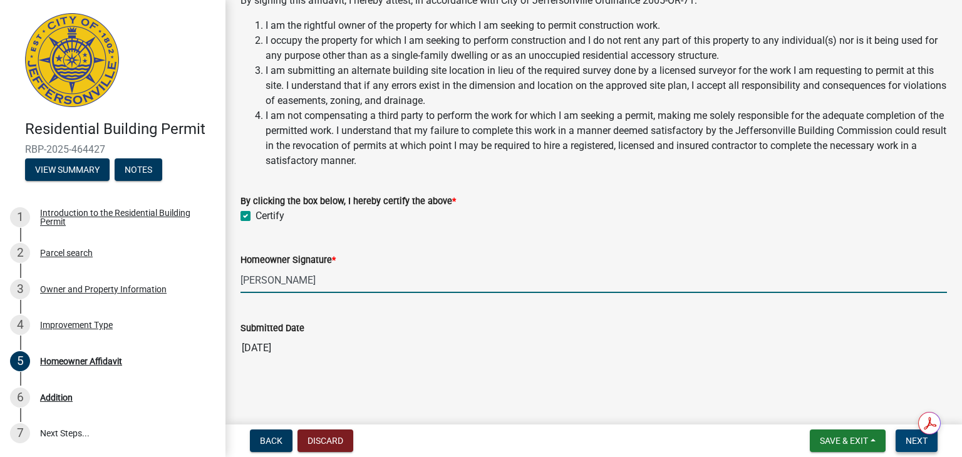
type input "[PERSON_NAME]"
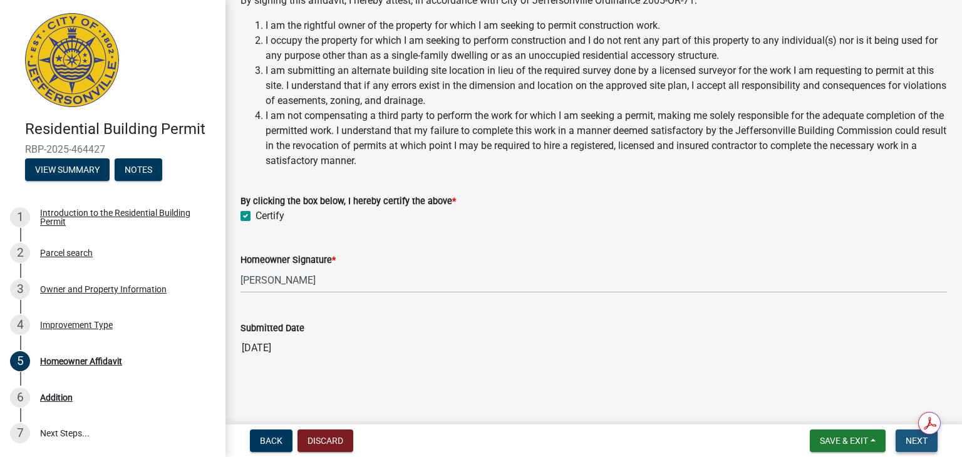
click at [920, 446] on button "Next" at bounding box center [916, 440] width 42 height 23
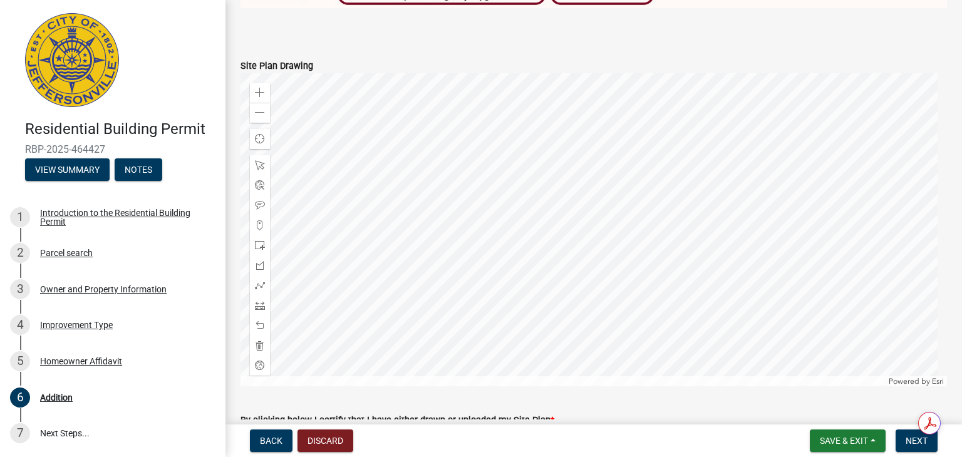
scroll to position [1414, 0]
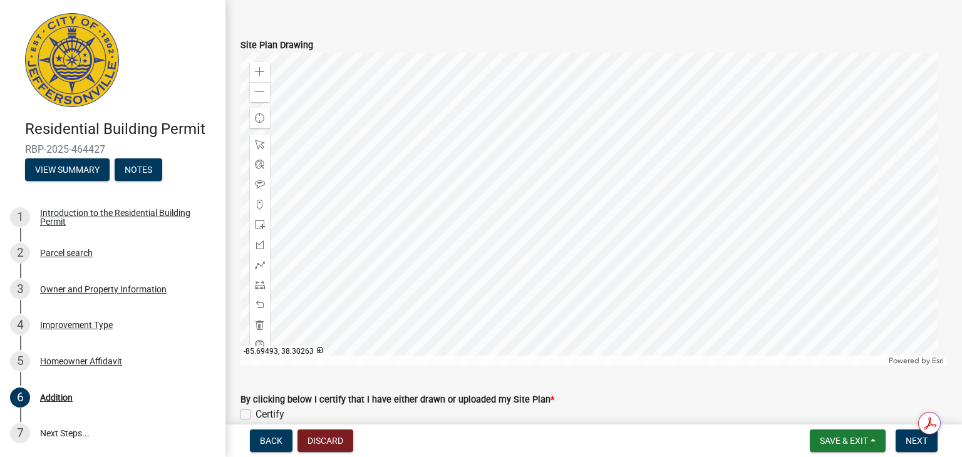
click at [593, 245] on div at bounding box center [593, 209] width 706 height 313
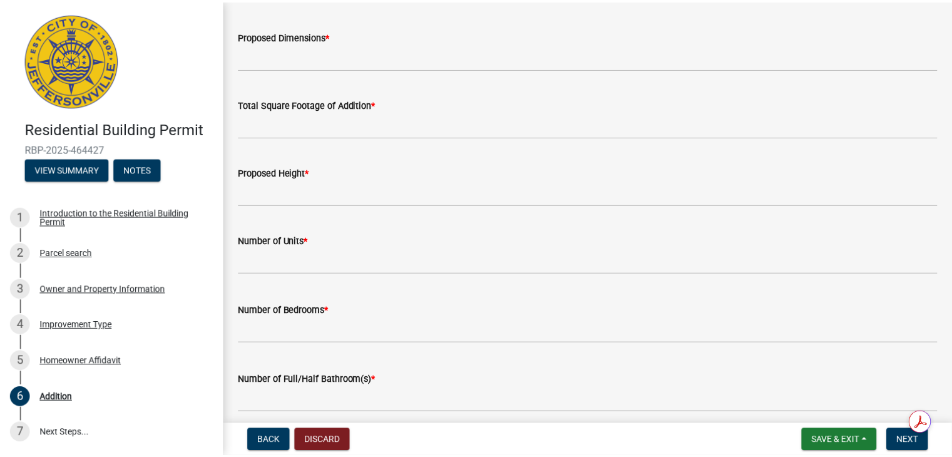
scroll to position [0, 0]
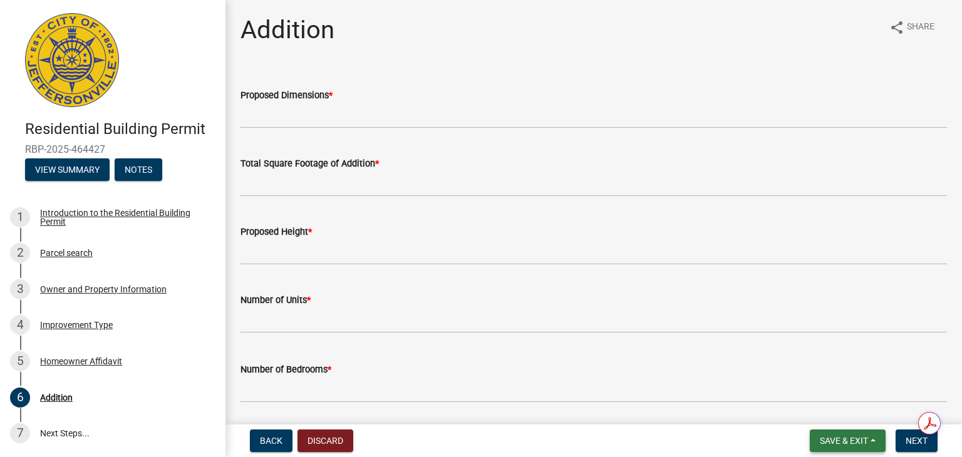
click at [831, 440] on span "Save & Exit" at bounding box center [843, 441] width 48 height 10
click at [812, 406] on button "Save & Exit" at bounding box center [835, 408] width 100 height 30
